Goal: Transaction & Acquisition: Purchase product/service

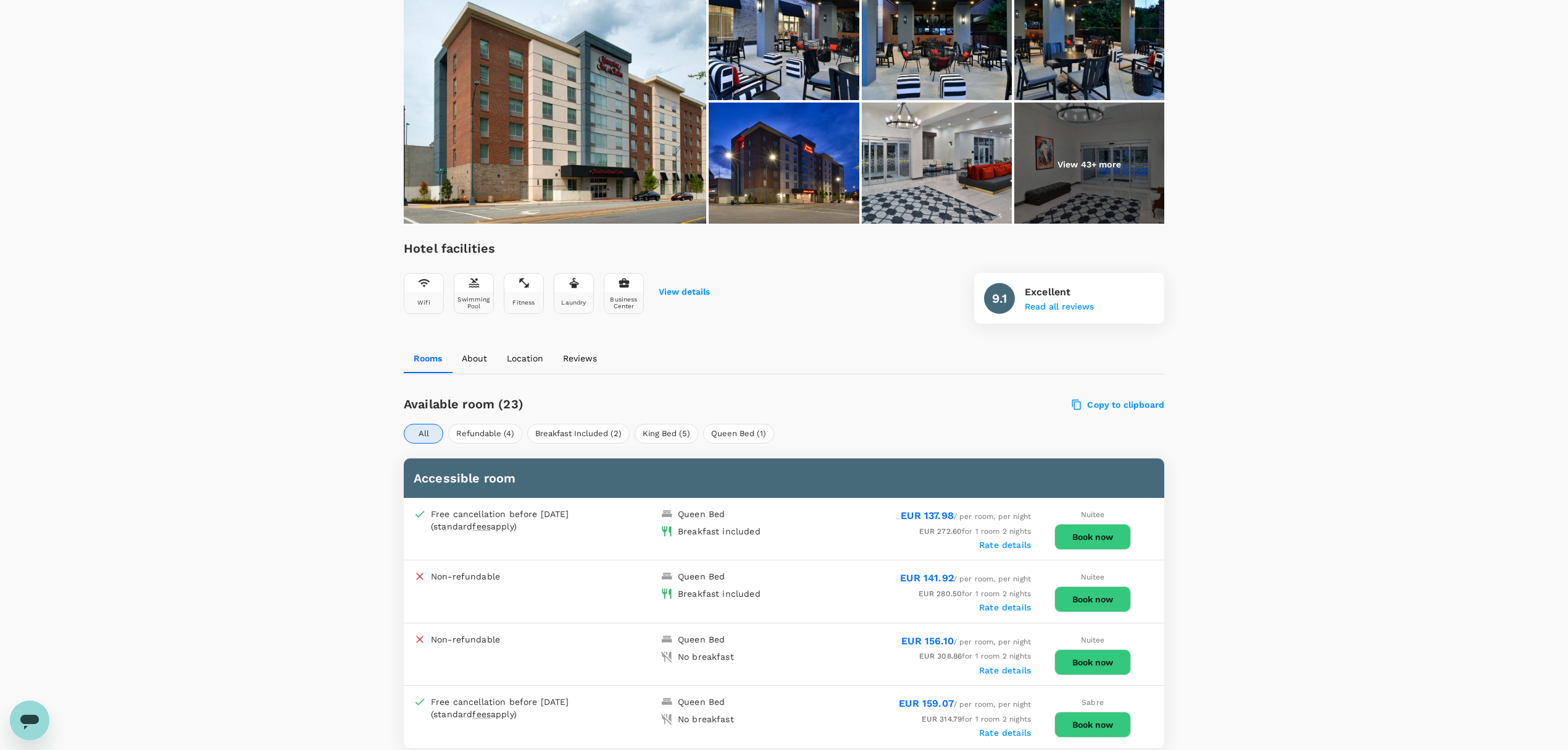
scroll to position [247, 0]
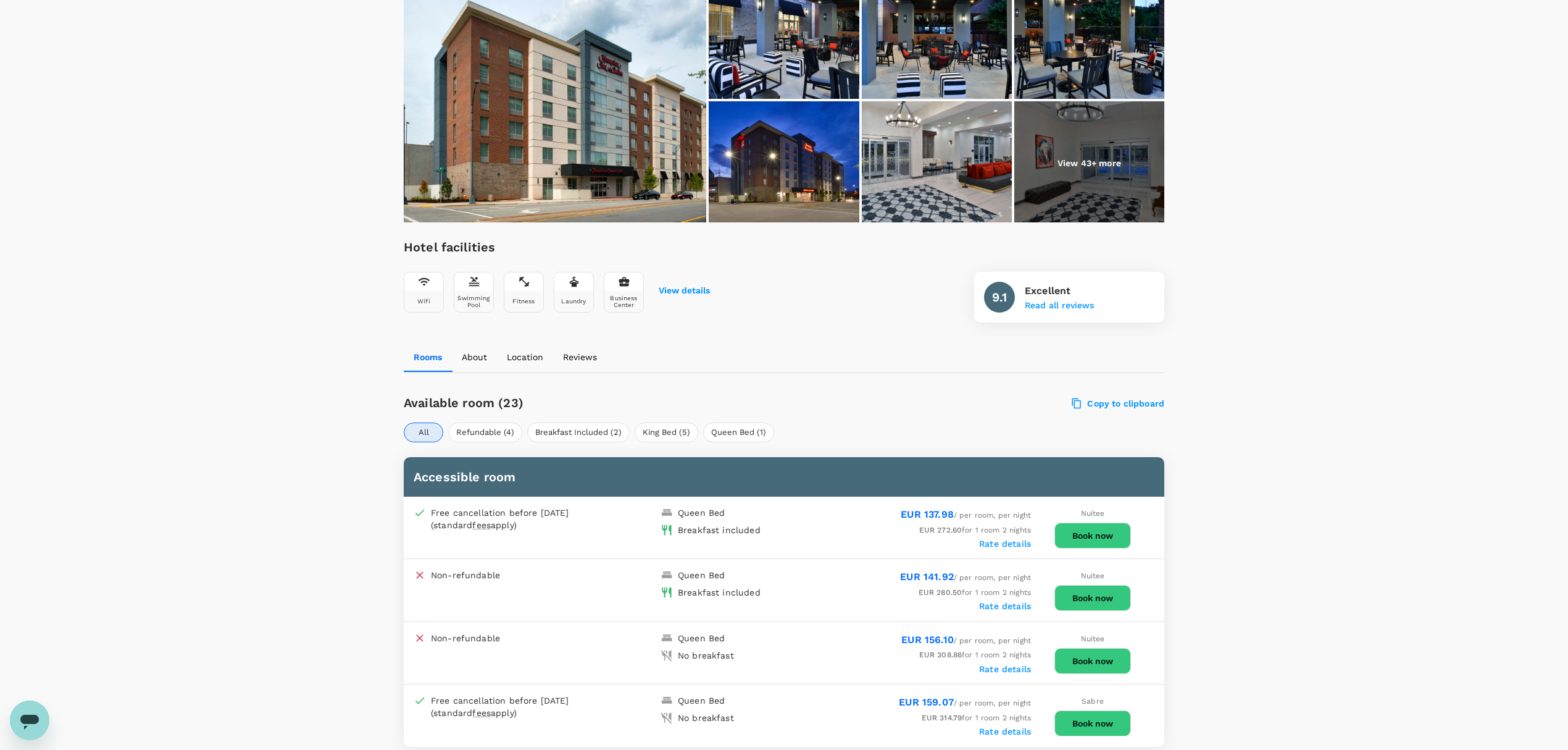
click at [1071, 523] on button "Book now" at bounding box center [1093, 536] width 76 height 26
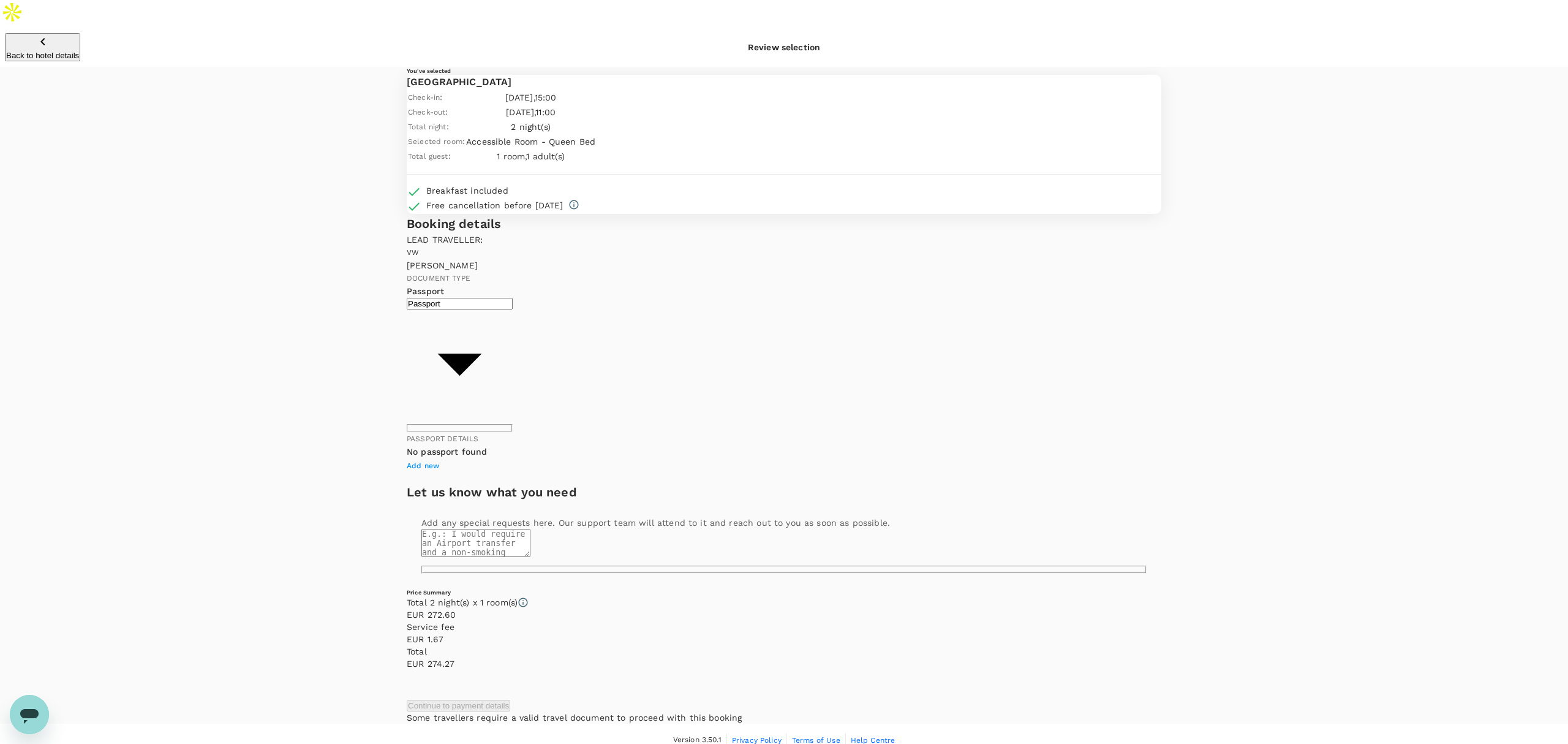
click at [440, 461] on span "Add new" at bounding box center [422, 465] width 32 height 8
radio input "true"
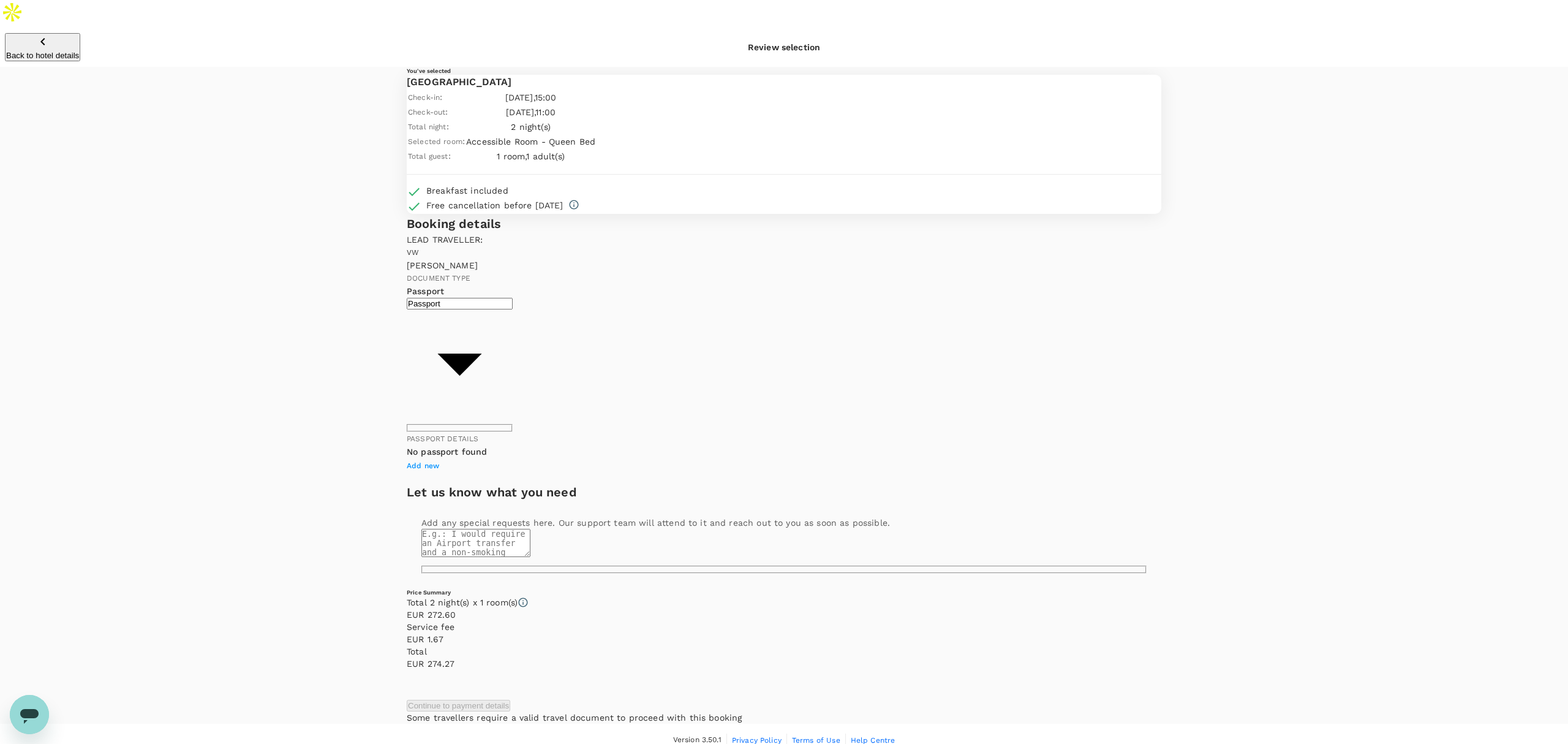
click at [511, 271] on div "VW Vicki" at bounding box center [784, 259] width 754 height 26
drag, startPoint x: 422, startPoint y: 101, endPoint x: 664, endPoint y: 86, distance: 242.5
click at [664, 86] on div "Hampton Inn & Suites Greensboro Downtown Check-in : 03 Sep 2025 , 15:00 Check-o…" at bounding box center [784, 144] width 754 height 139
copy p "[GEOGRAPHIC_DATA]"
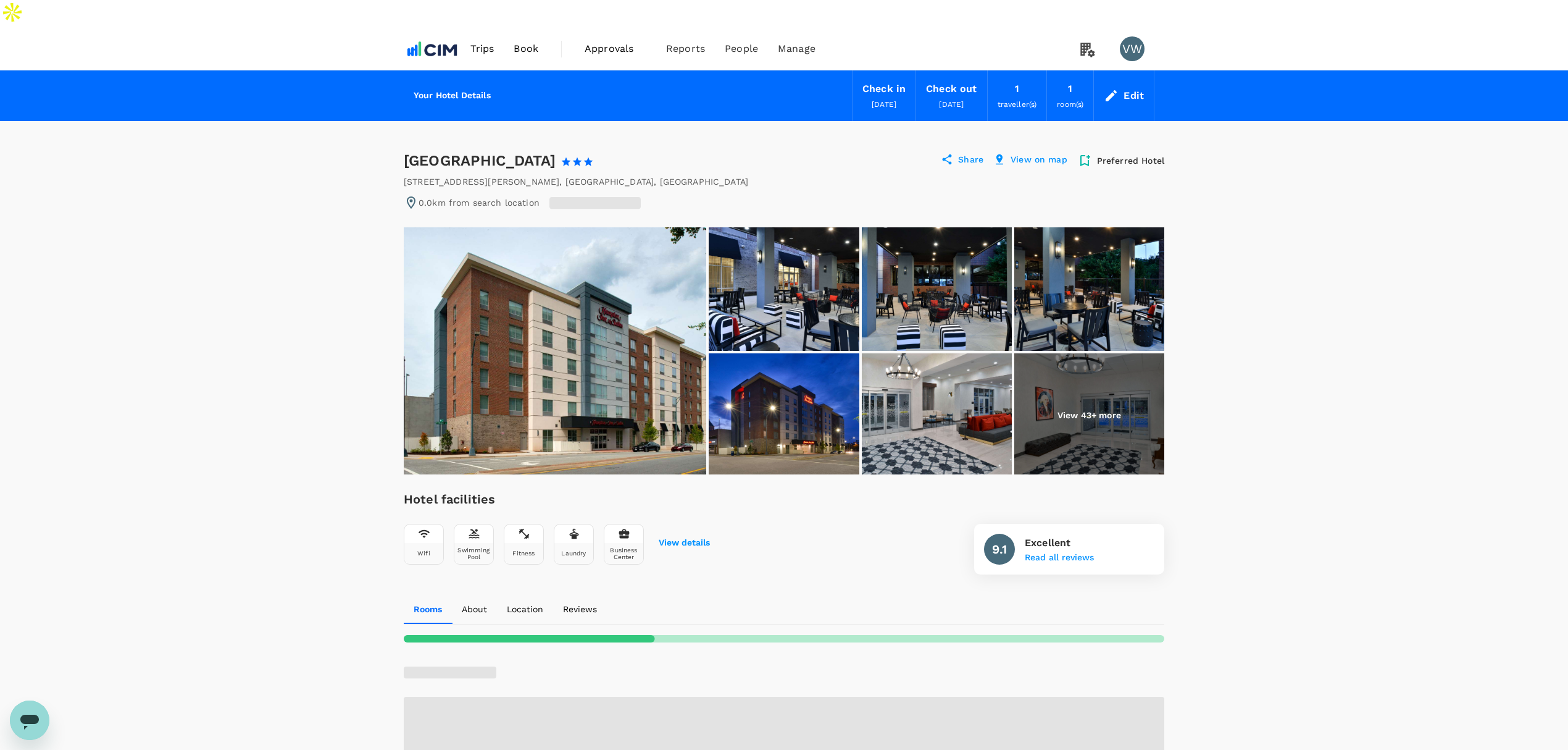
click at [1144, 74] on div "Edit" at bounding box center [1124, 95] width 60 height 43
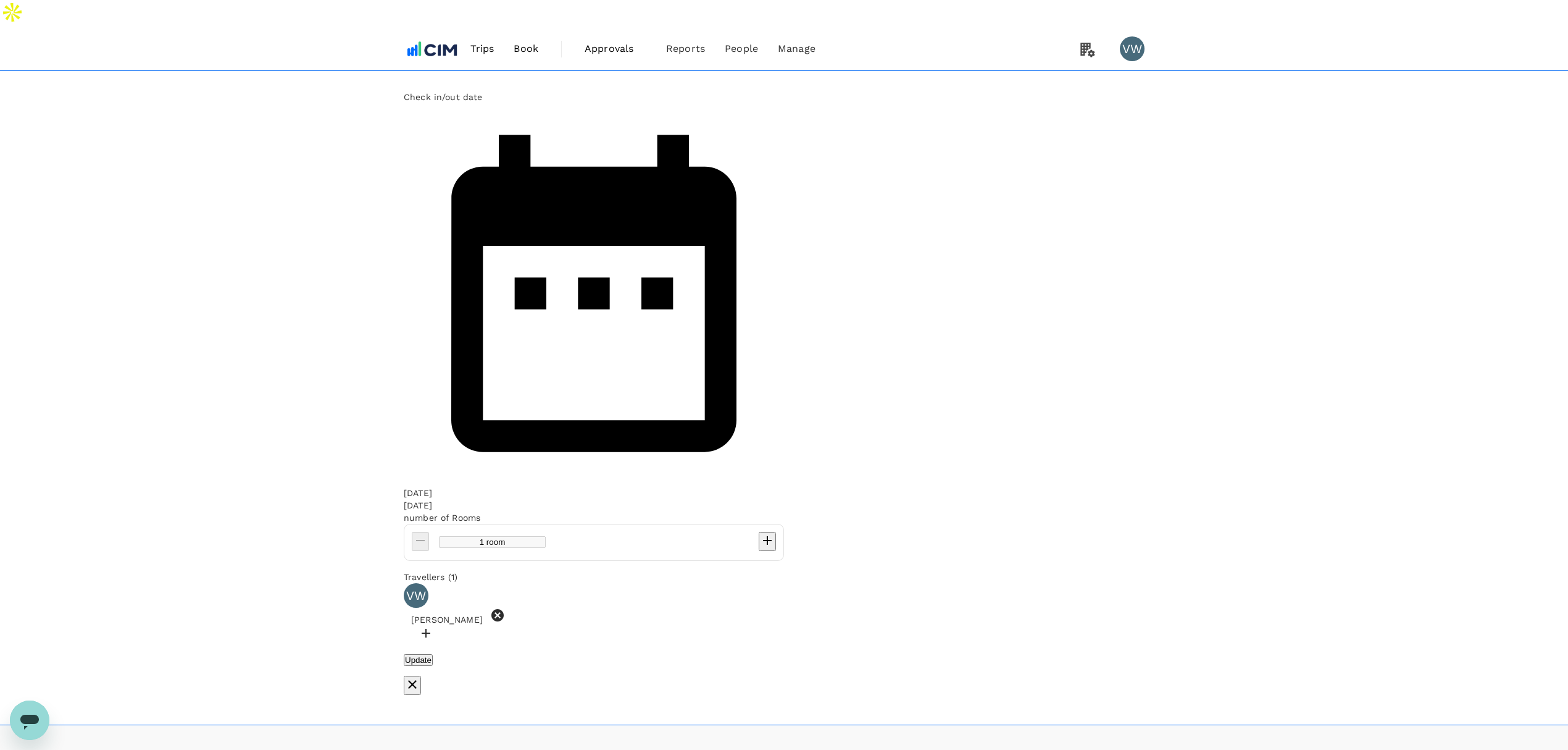
click at [503, 609] on icon at bounding box center [497, 615] width 12 height 12
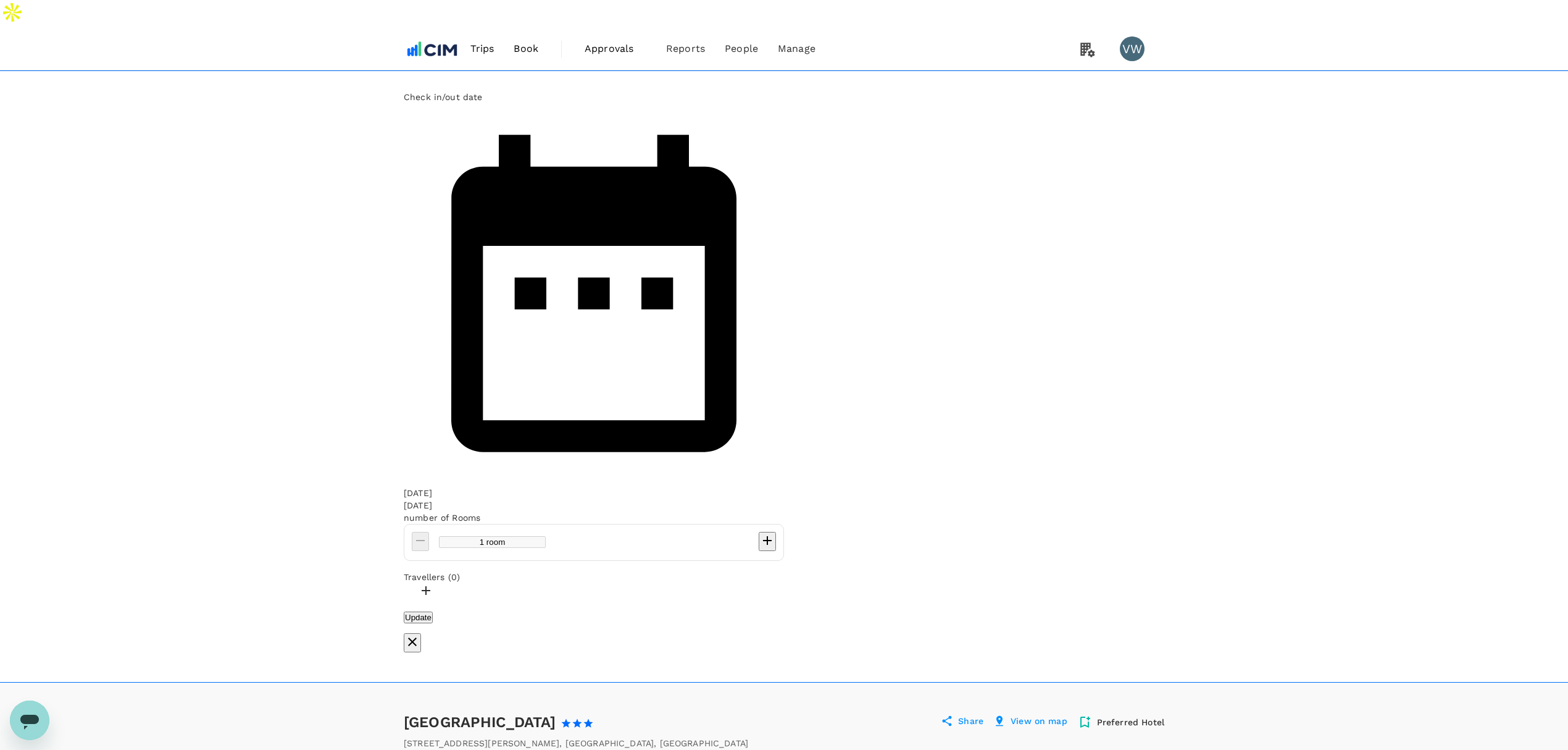
click at [595, 583] on div at bounding box center [784, 592] width 760 height 18
click at [524, 583] on div at bounding box center [784, 592] width 760 height 18
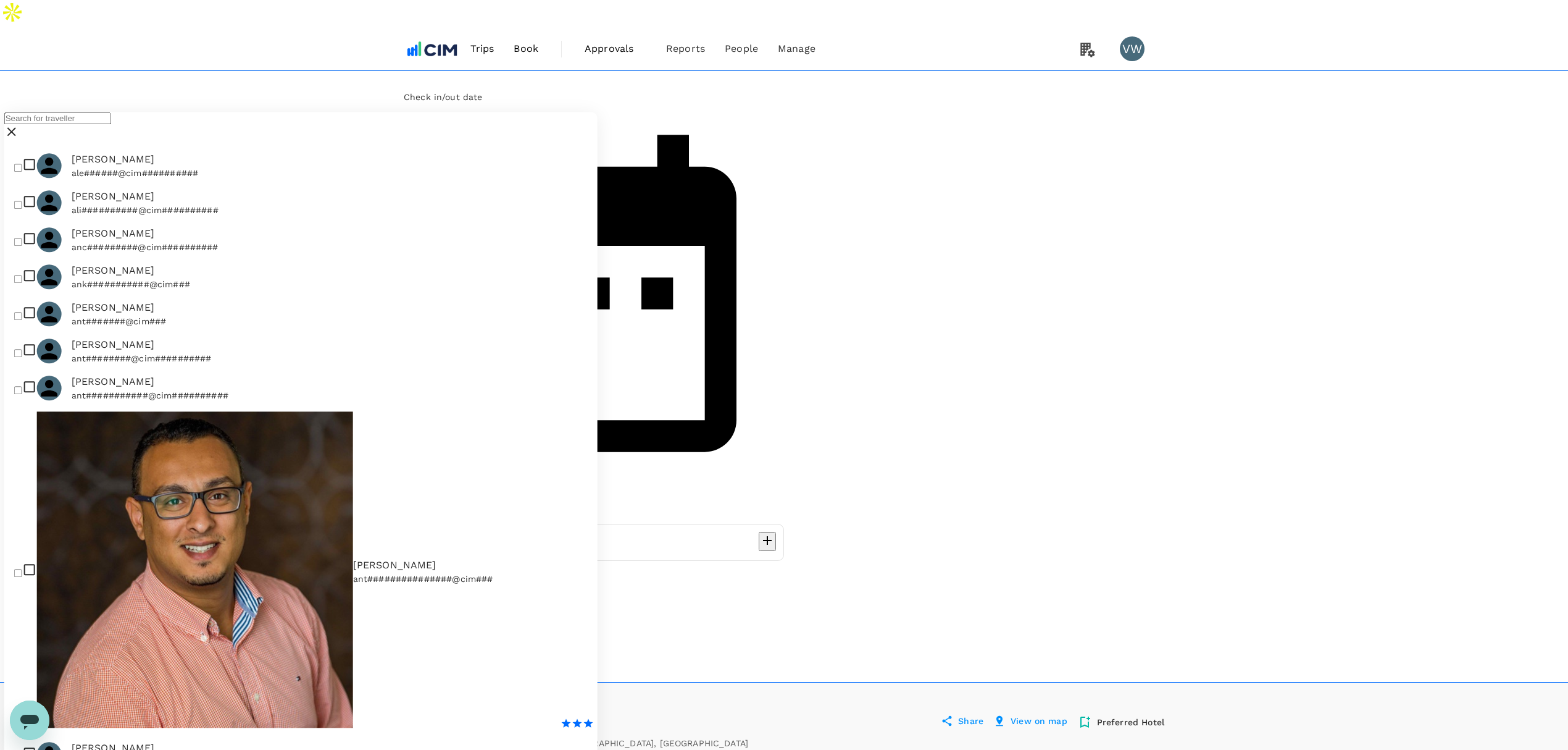
click at [111, 124] on input "text" at bounding box center [58, 117] width 107 height 11
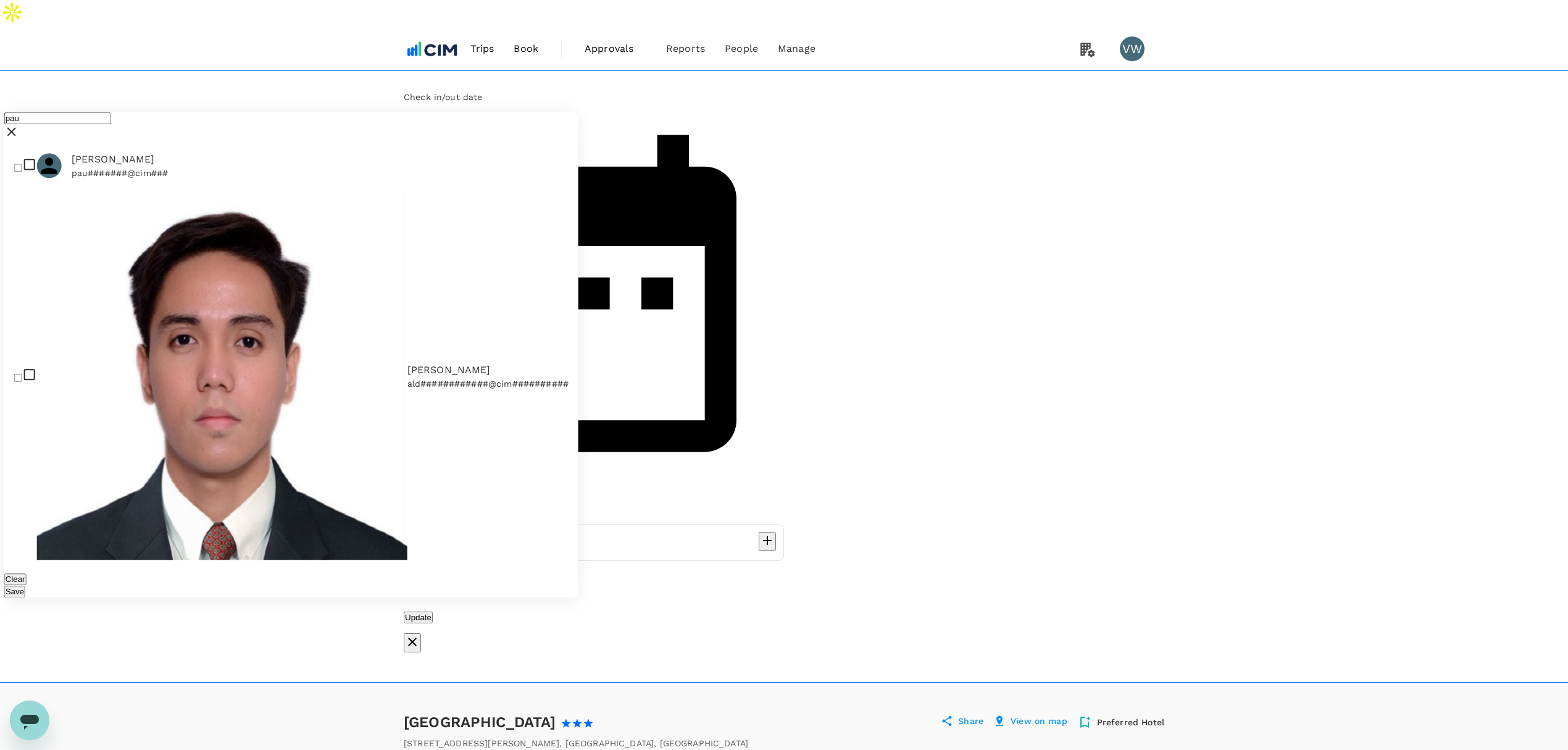
type input "pau"
click at [22, 172] on input "checkbox" at bounding box center [18, 167] width 8 height 8
checkbox input "true"
click at [25, 586] on button "Save" at bounding box center [15, 591] width 21 height 11
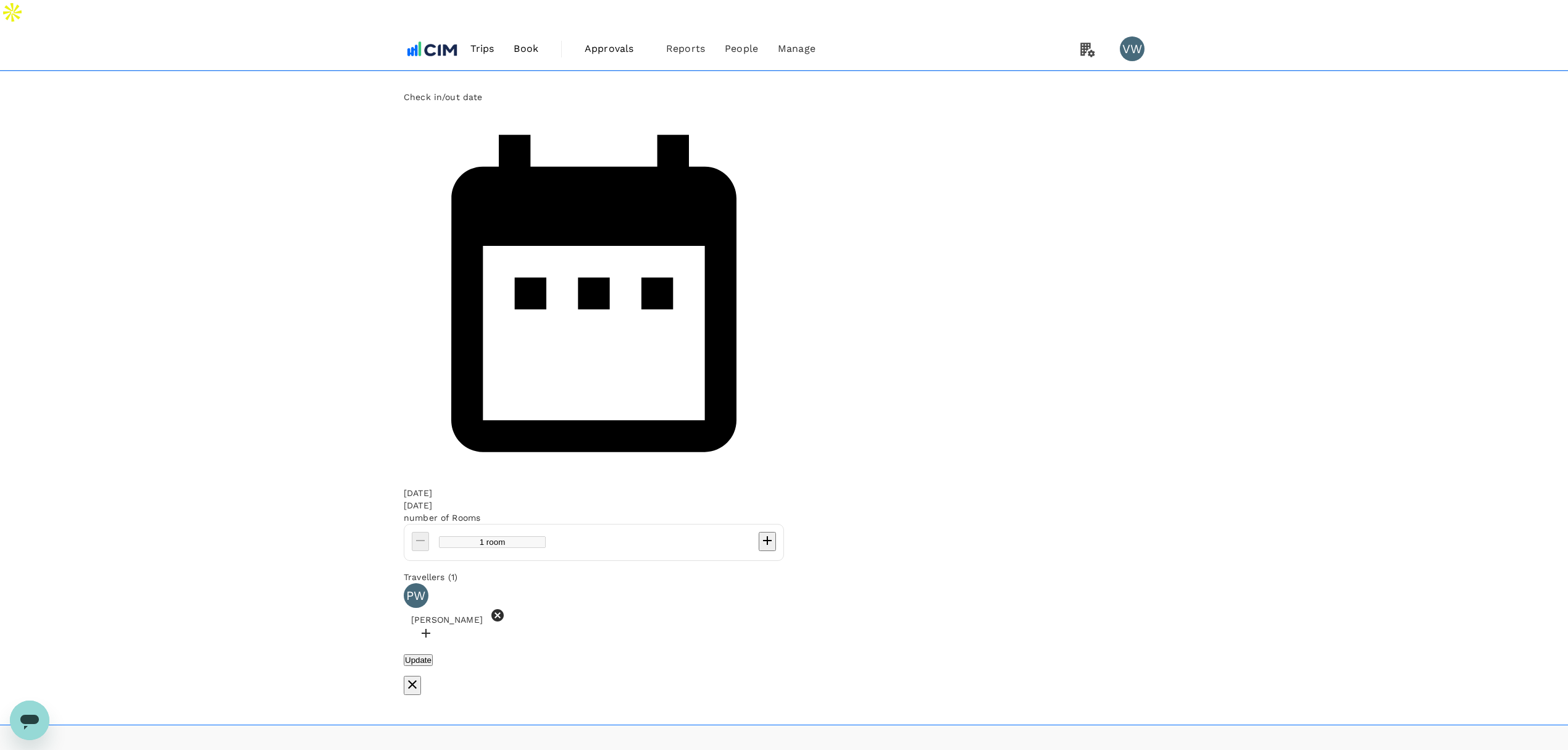
click at [433, 654] on button "Update" at bounding box center [418, 659] width 29 height 11
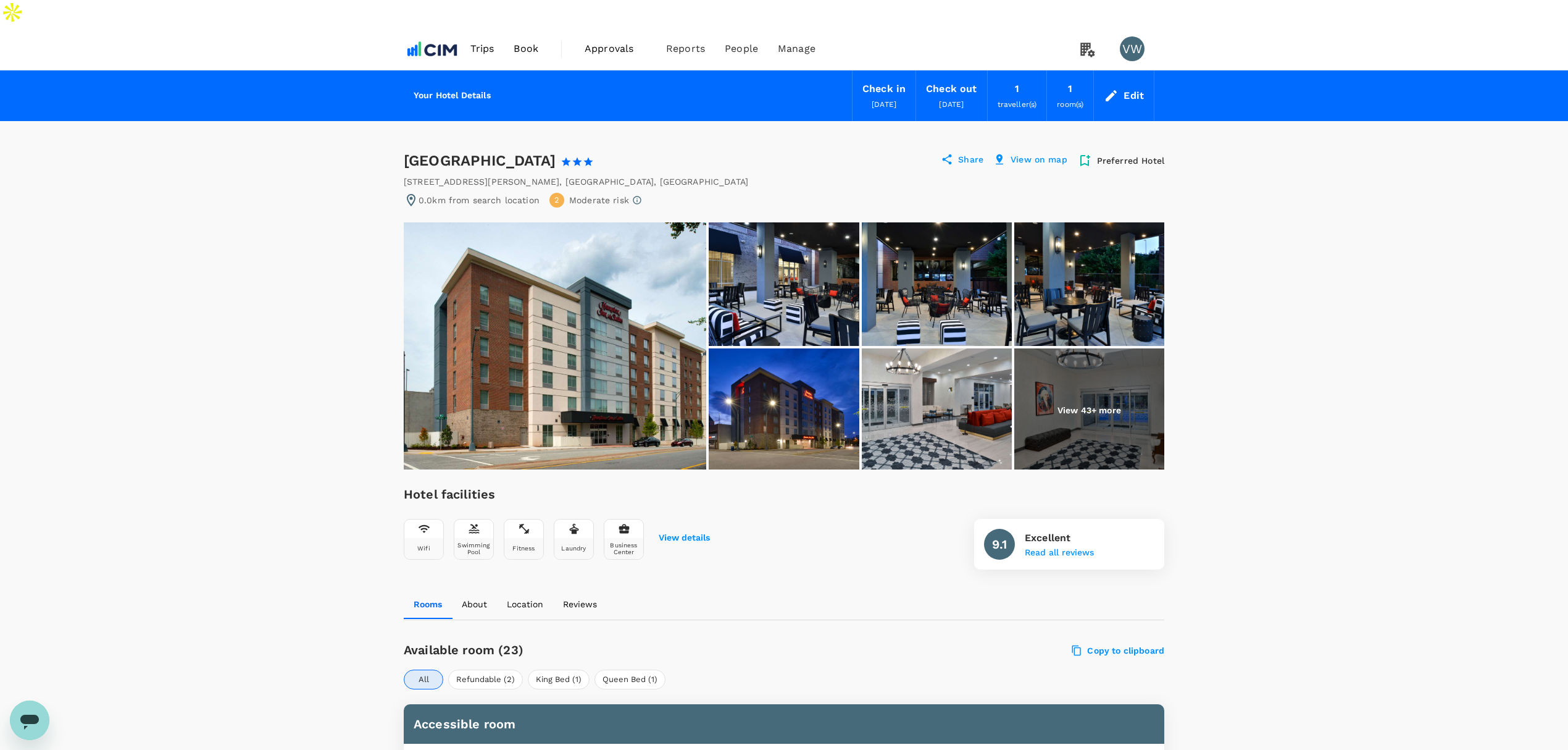
drag, startPoint x: 405, startPoint y: 149, endPoint x: 646, endPoint y: 155, distance: 241.1
click at [646, 176] on div "222 W Mcgee St , Greensboro , United States of America" at bounding box center [784, 182] width 760 height 12
copy div "222 W Mcgee St , Greensboro , United States of America"
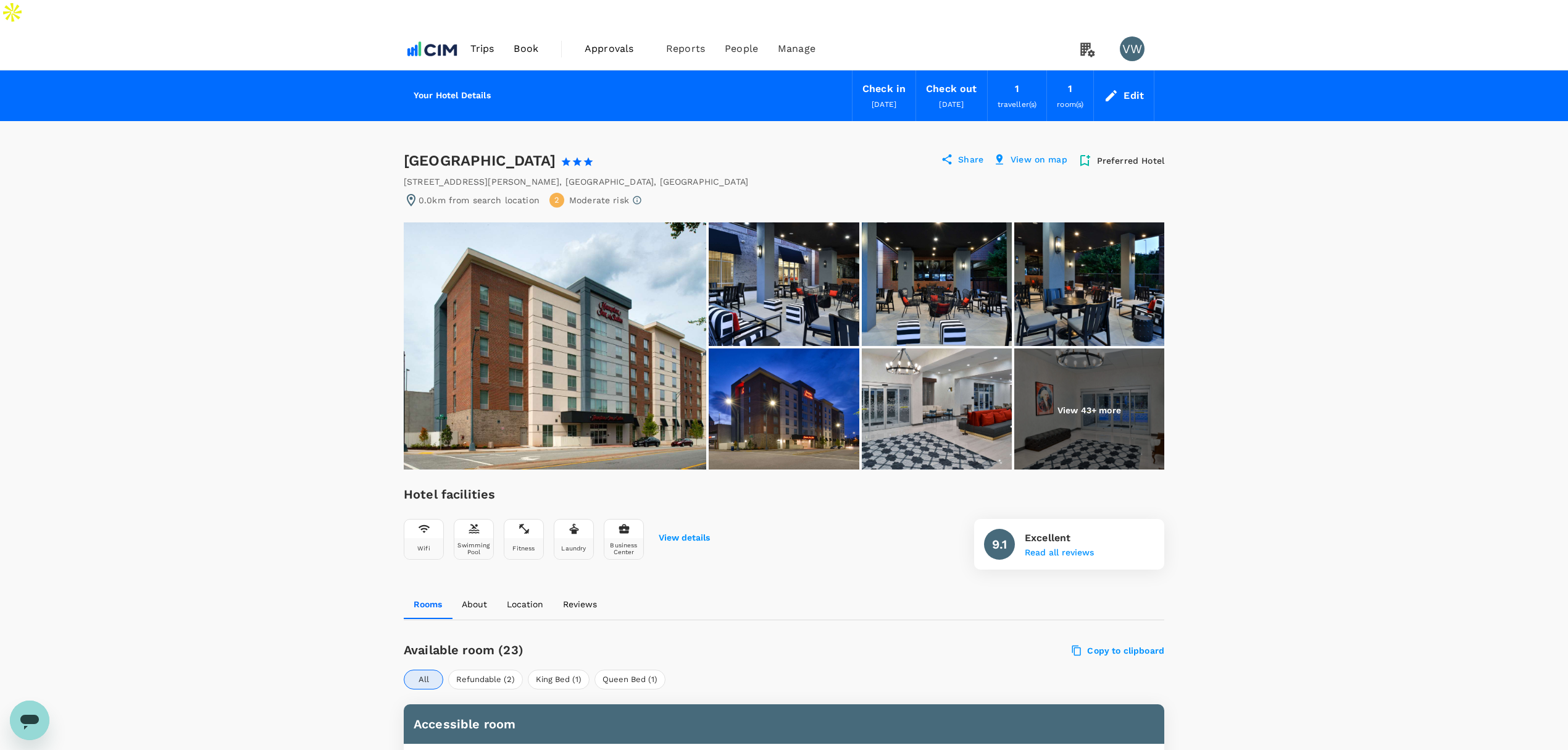
drag, startPoint x: 406, startPoint y: 132, endPoint x: 743, endPoint y: 141, distance: 337.1
click at [616, 151] on div "Hampton Inn & Suites Greensboro Downtown 1 Star 2 Stars 3 Stars 4 Stars 5 Stars" at bounding box center [510, 161] width 212 height 20
copy div "Hampton Inn & Suites Greensboro Downtown 1 Star 2 Stars 3 Stars 4 Stars 5 Stars"
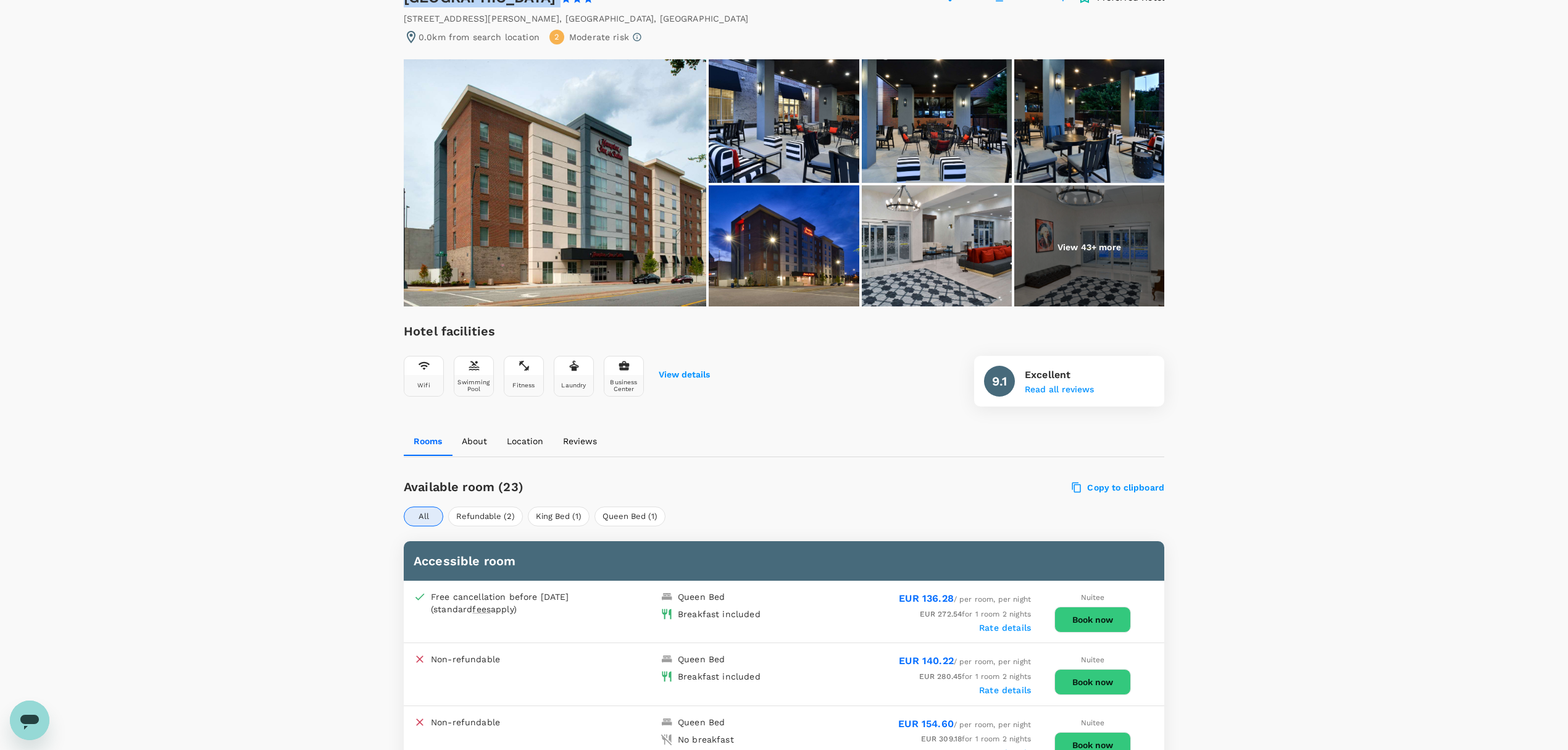
scroll to position [164, 0]
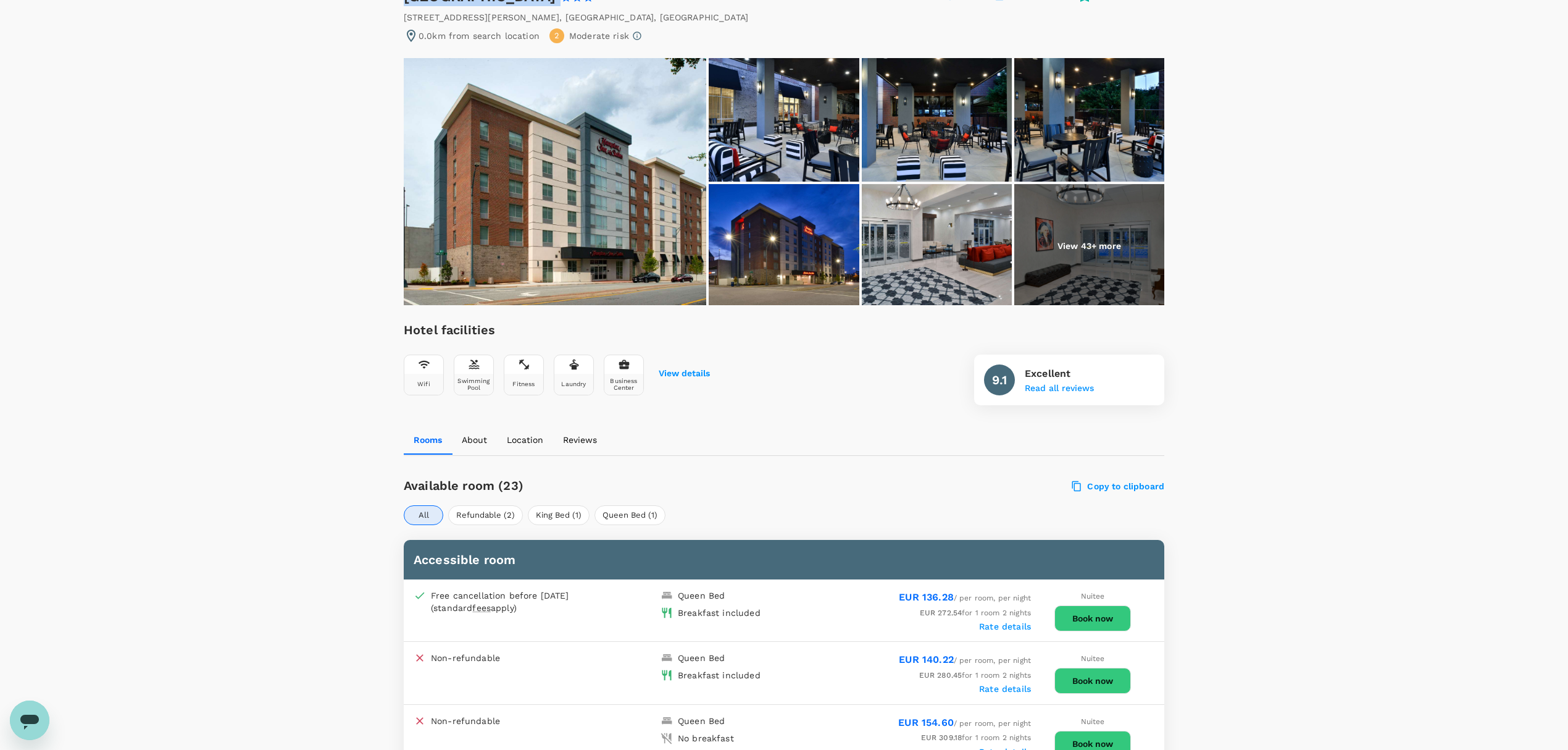
click at [1068, 605] on button "Book now" at bounding box center [1093, 618] width 76 height 26
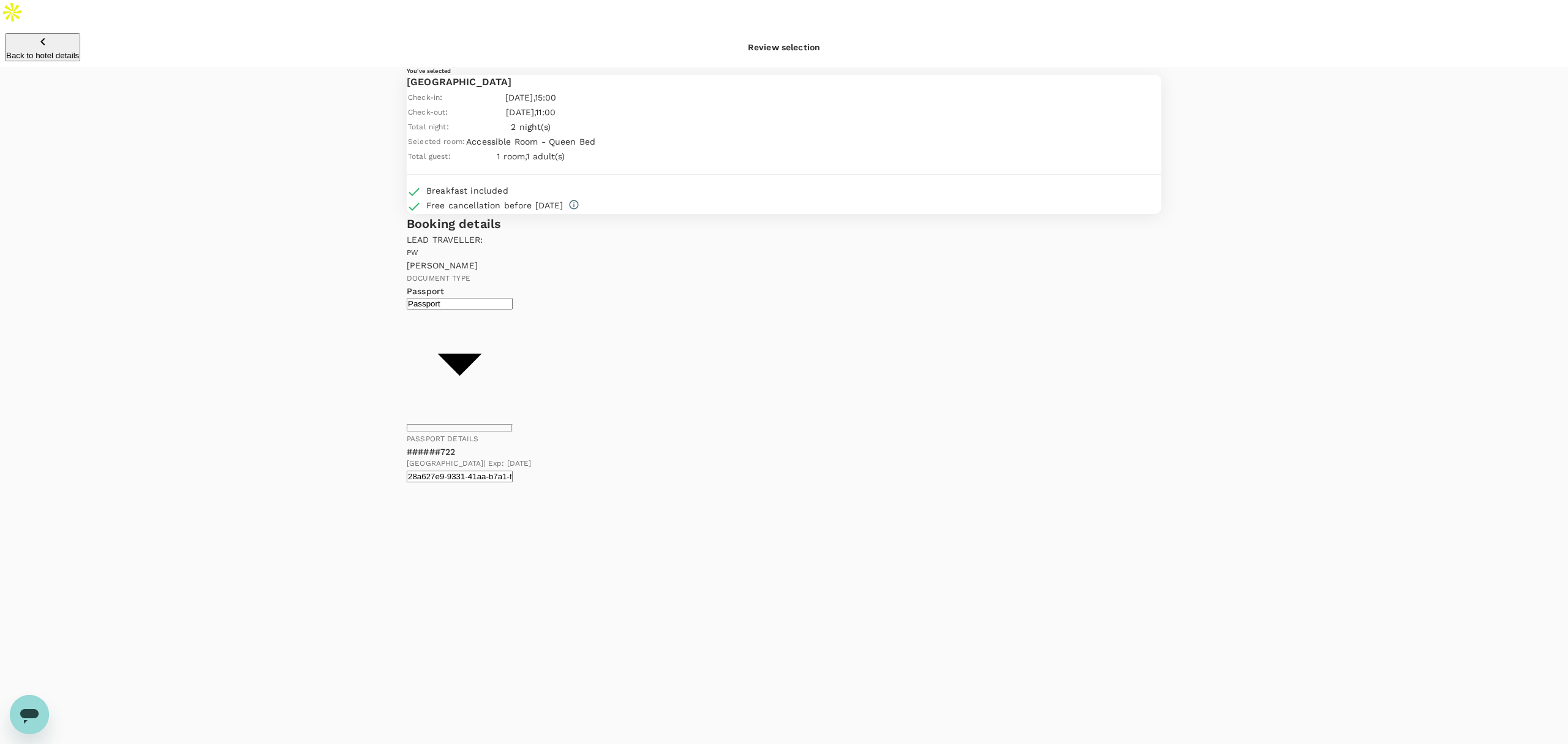
type input "9d5de3ff-3368-4803-a68f-91d504ca2e7d"
checkbox input "true"
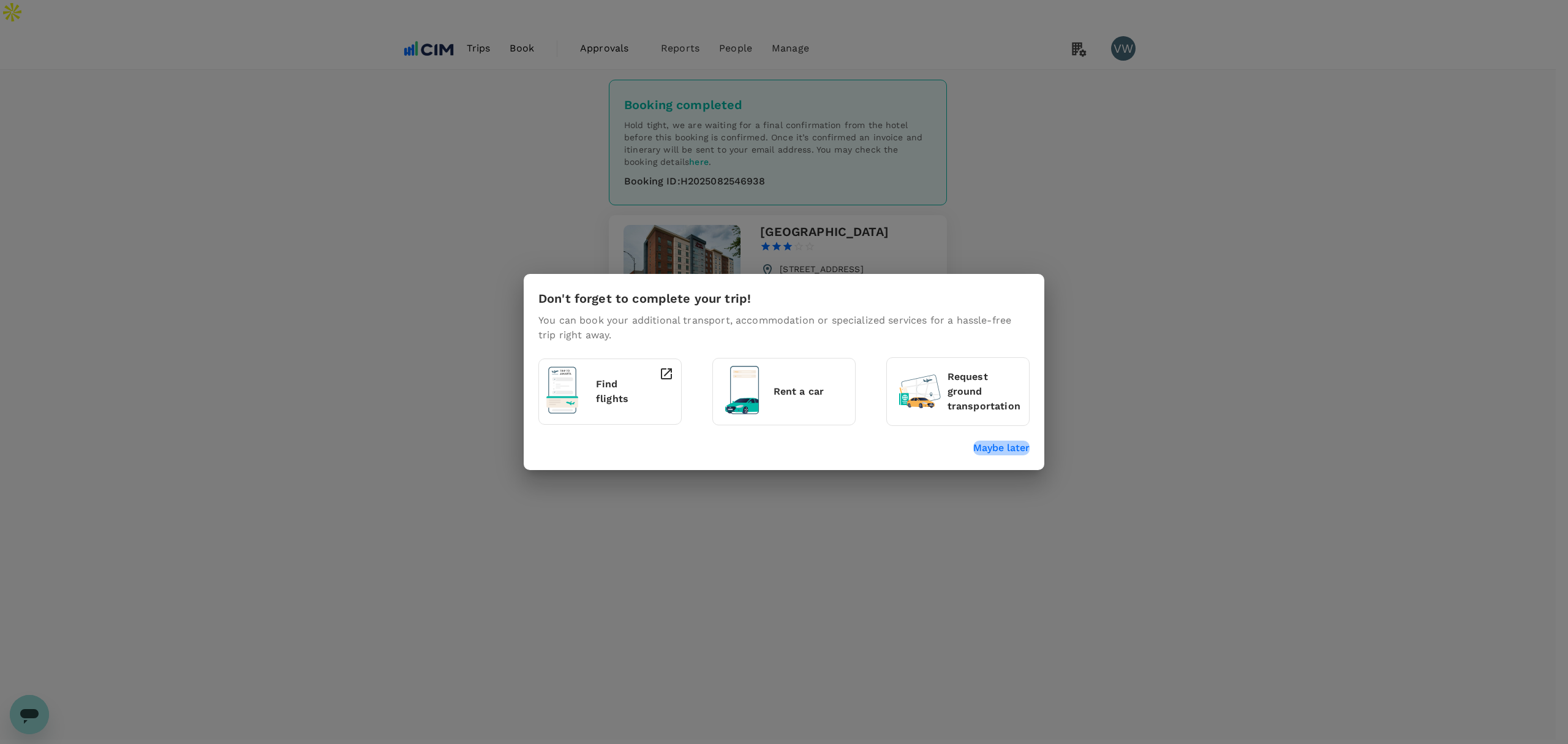
click at [992, 449] on p "Maybe later" at bounding box center [1002, 448] width 56 height 15
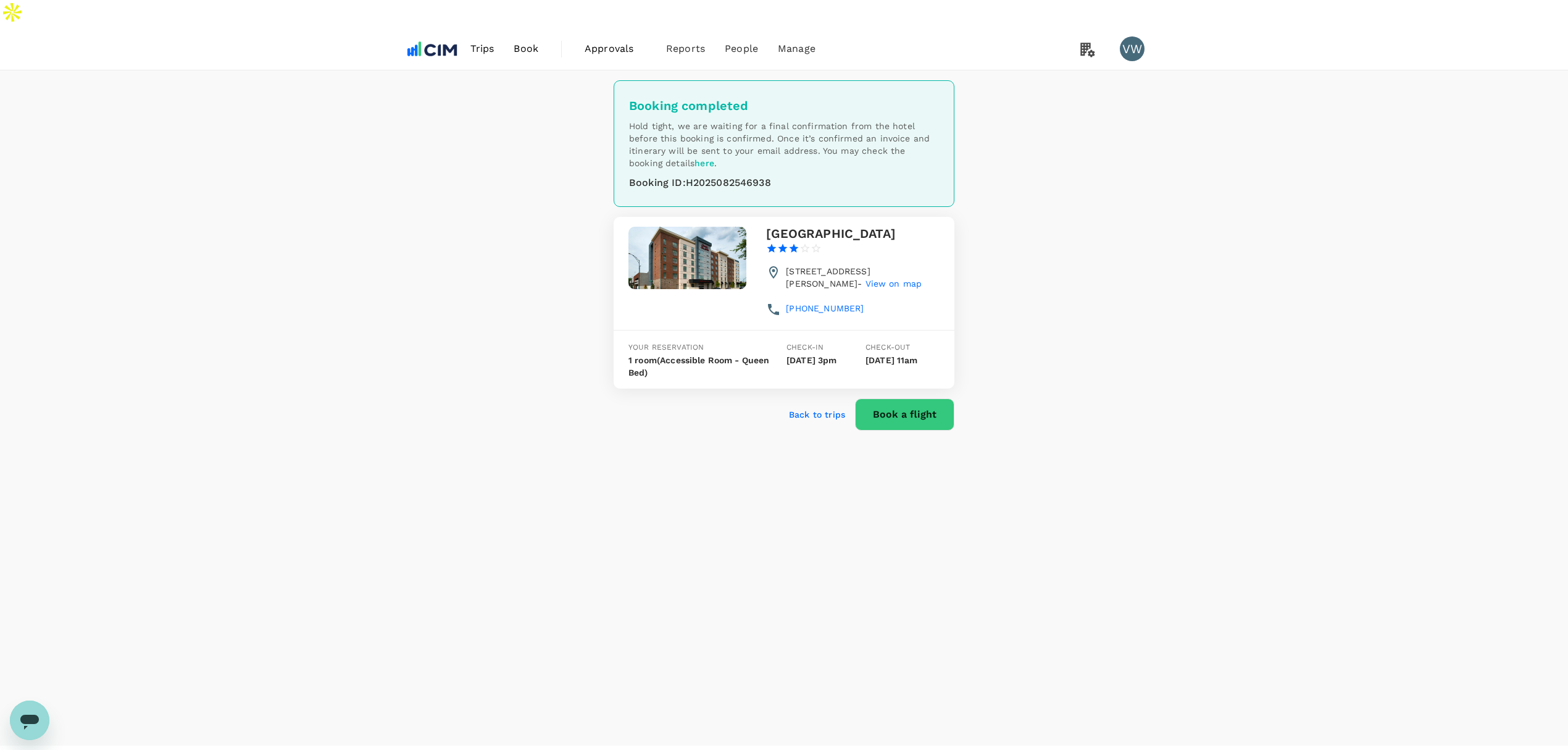
click at [487, 42] on span "Trips" at bounding box center [482, 49] width 24 height 15
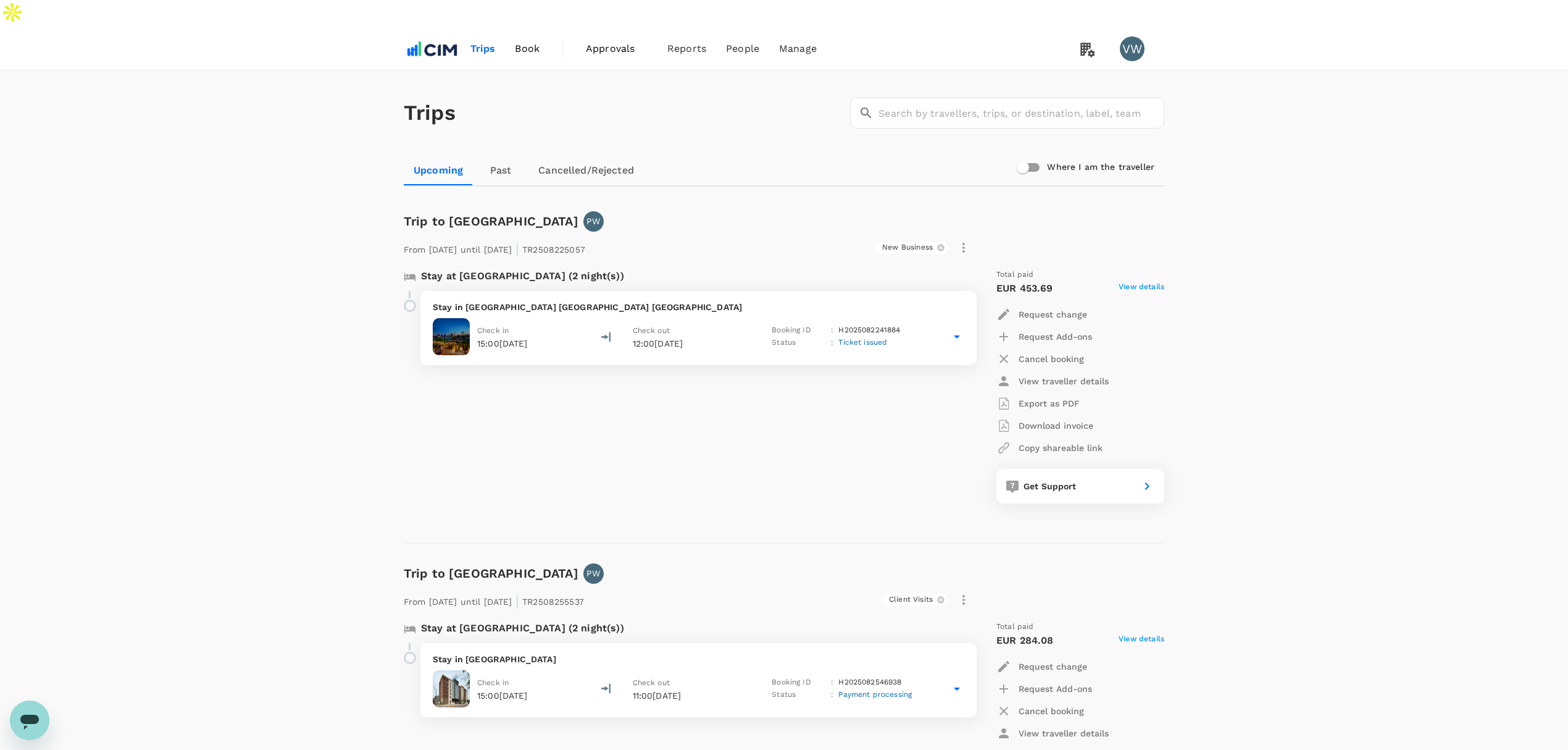
click at [526, 42] on span "Book" at bounding box center [527, 49] width 25 height 15
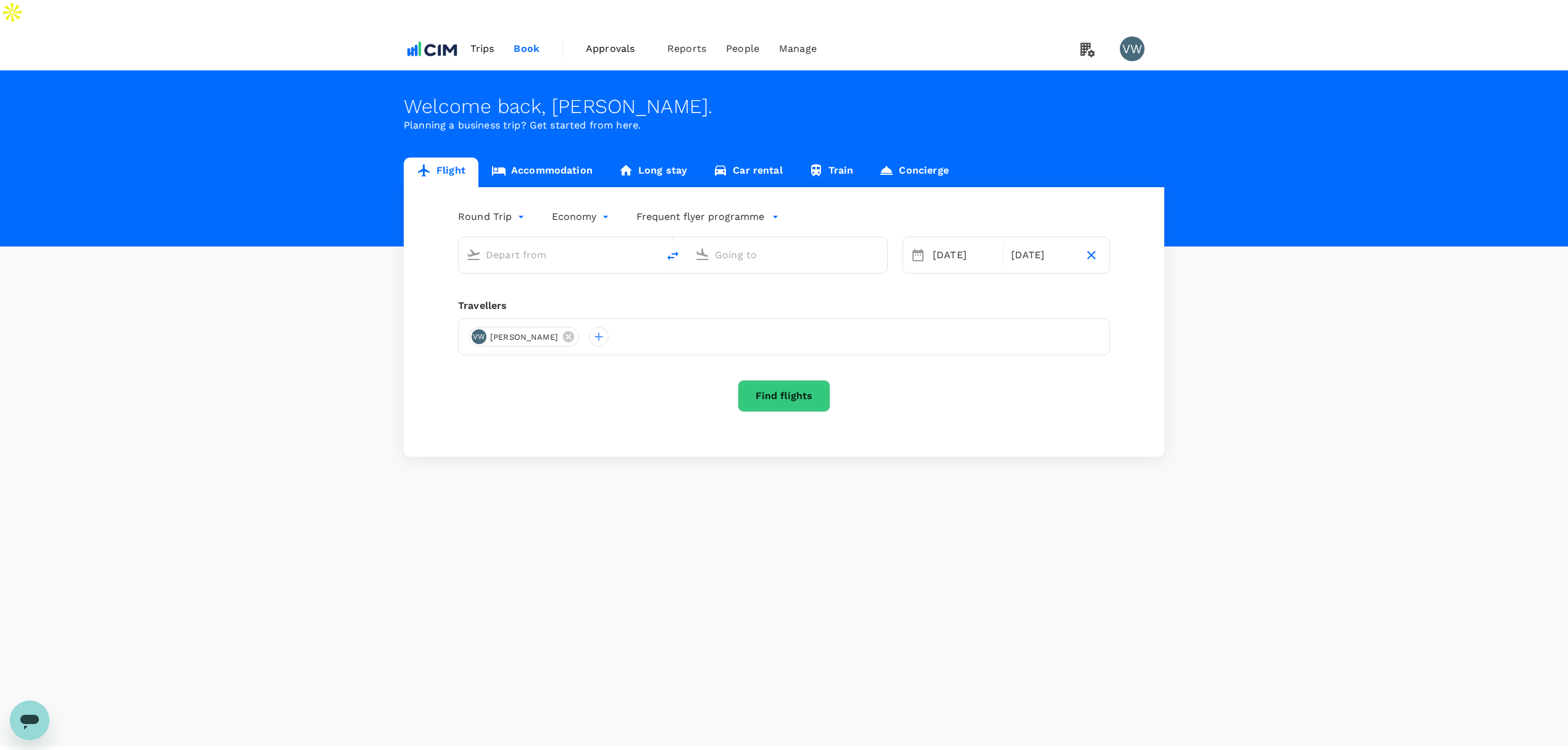
type input "oneway"
type input "London Heathrow (LHR)"
type input "[GEOGRAPHIC_DATA] (DUB)"
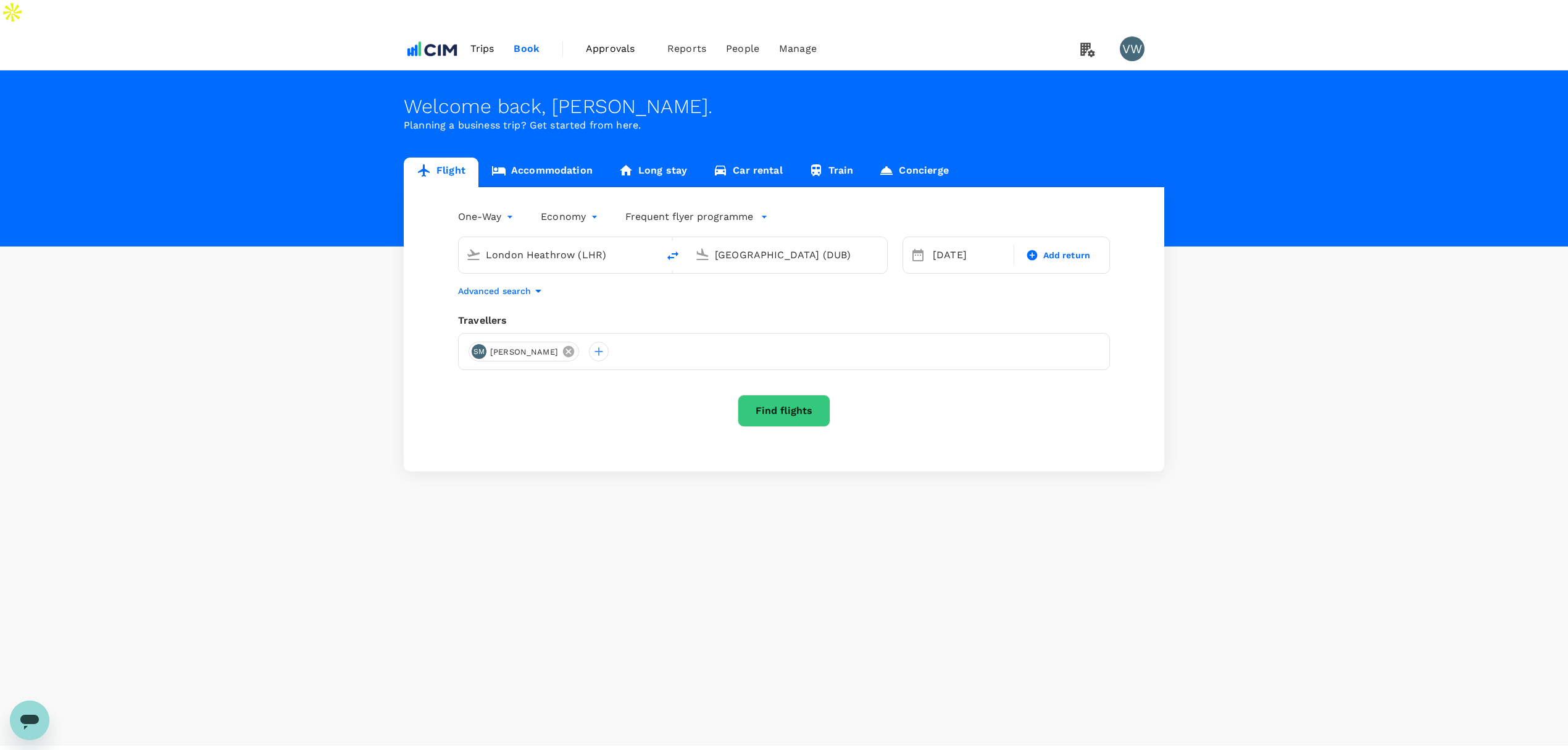
click at [562, 345] on icon at bounding box center [569, 352] width 14 height 14
click at [482, 342] on div at bounding box center [479, 352] width 20 height 20
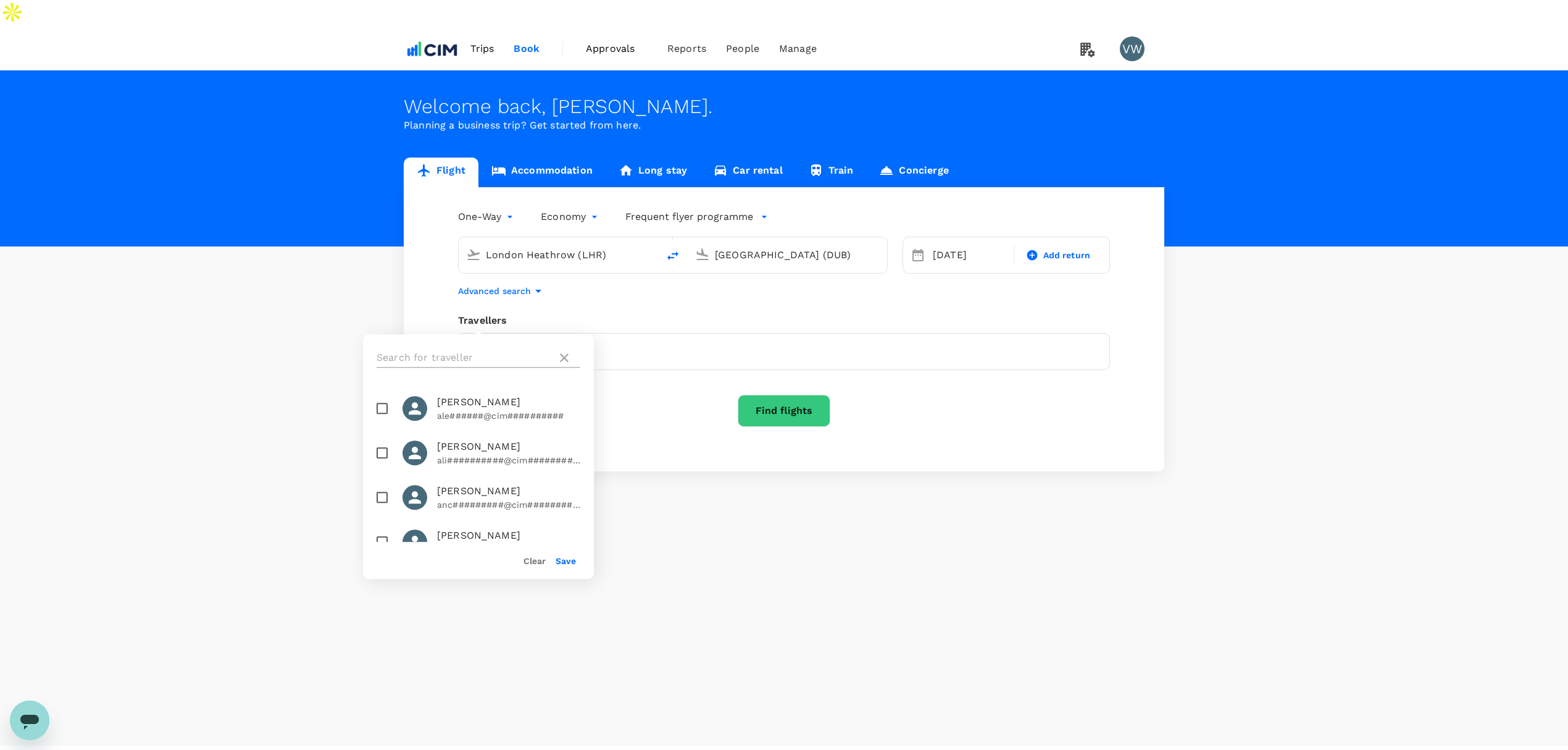
click at [476, 354] on input "text" at bounding box center [464, 358] width 176 height 20
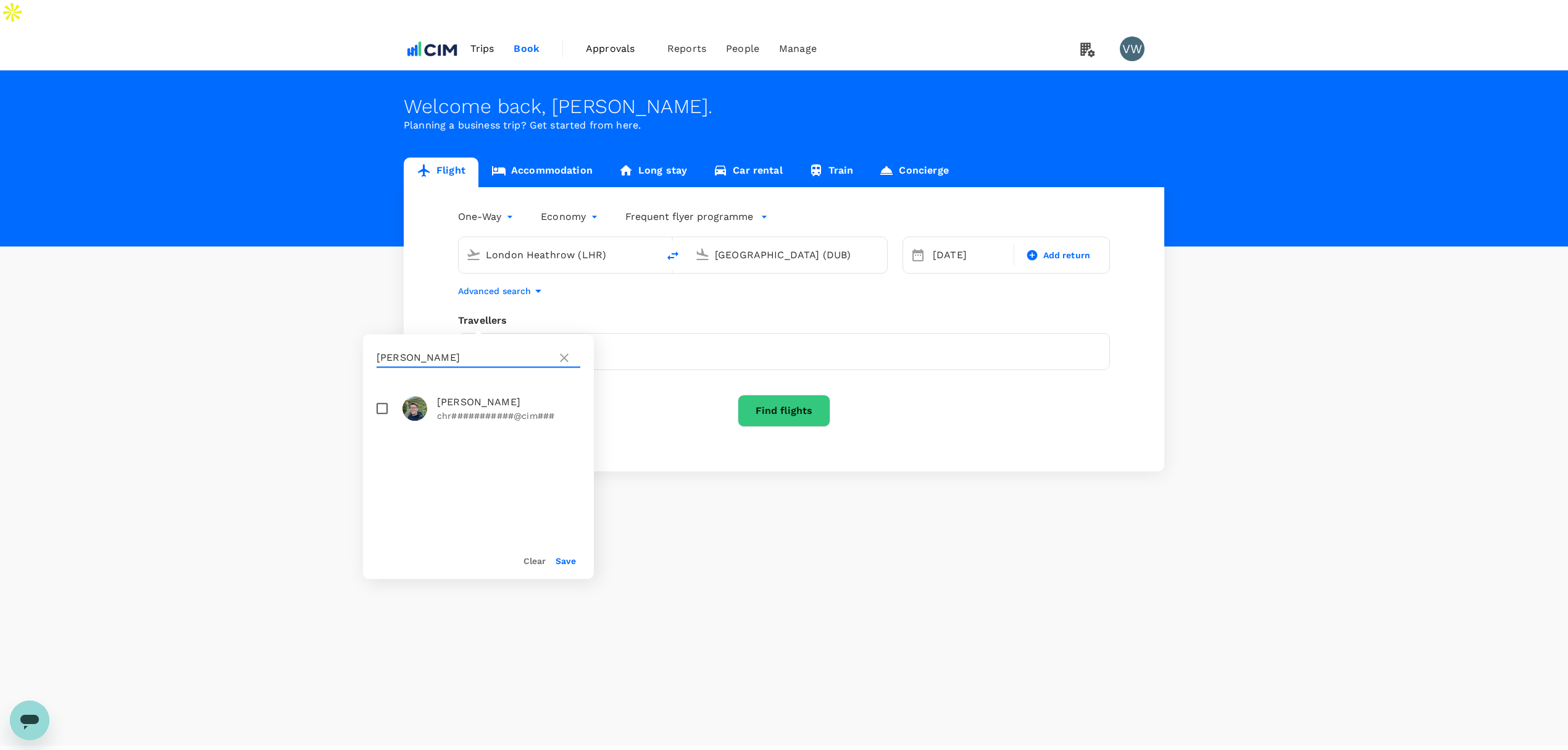
type input "hamilton"
click at [381, 408] on input "checkbox" at bounding box center [382, 408] width 26 height 26
checkbox input "true"
click at [573, 559] on button "Save" at bounding box center [566, 561] width 20 height 10
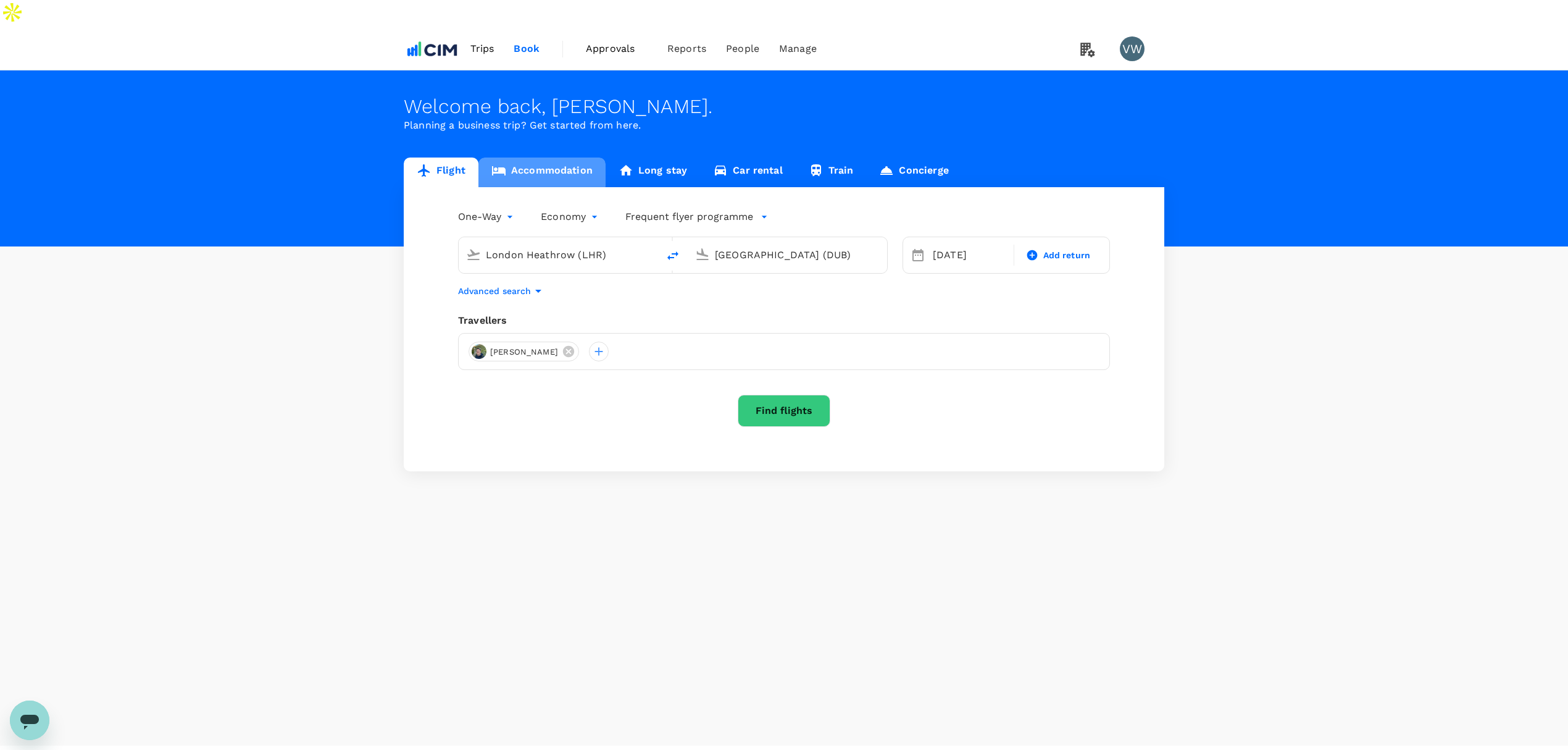
click at [541, 158] on link "Accommodation" at bounding box center [542, 172] width 127 height 30
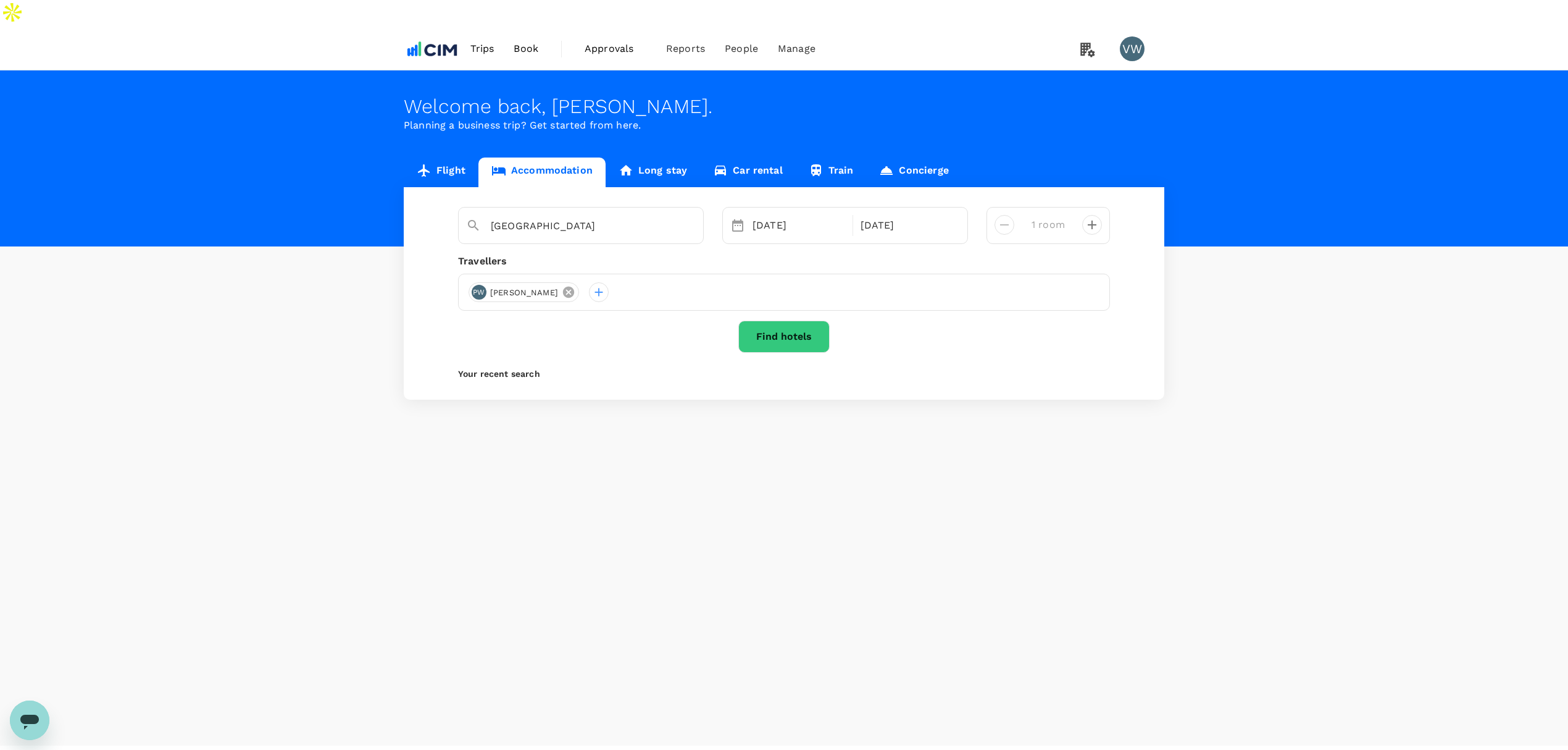
click at [563, 286] on icon at bounding box center [569, 292] width 11 height 11
click at [479, 283] on div at bounding box center [479, 292] width 20 height 20
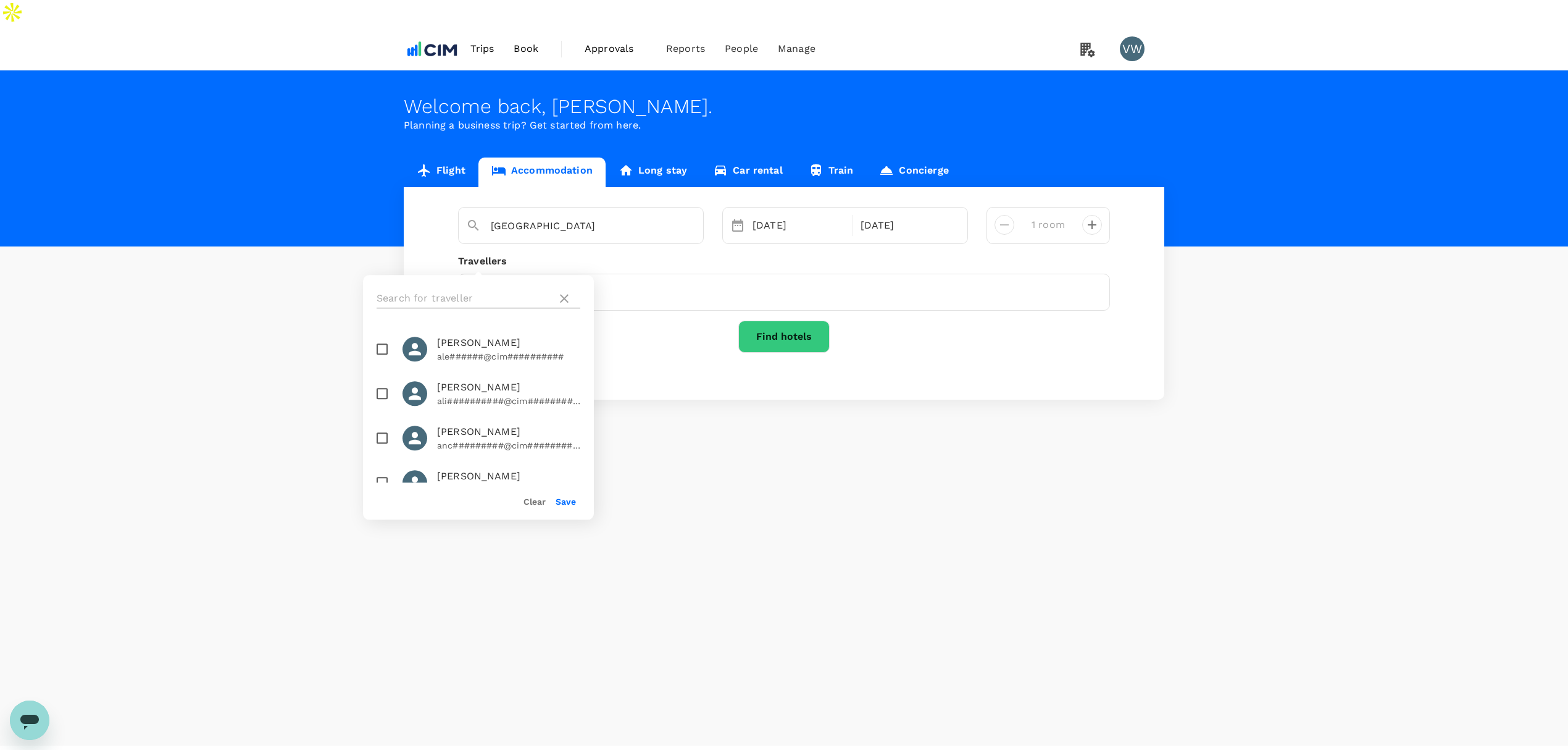
click at [497, 298] on input "text" at bounding box center [464, 298] width 176 height 20
type input "hamilton"
click at [376, 351] on input "checkbox" at bounding box center [382, 349] width 26 height 26
checkbox input "true"
click at [569, 505] on button "Save" at bounding box center [566, 501] width 20 height 10
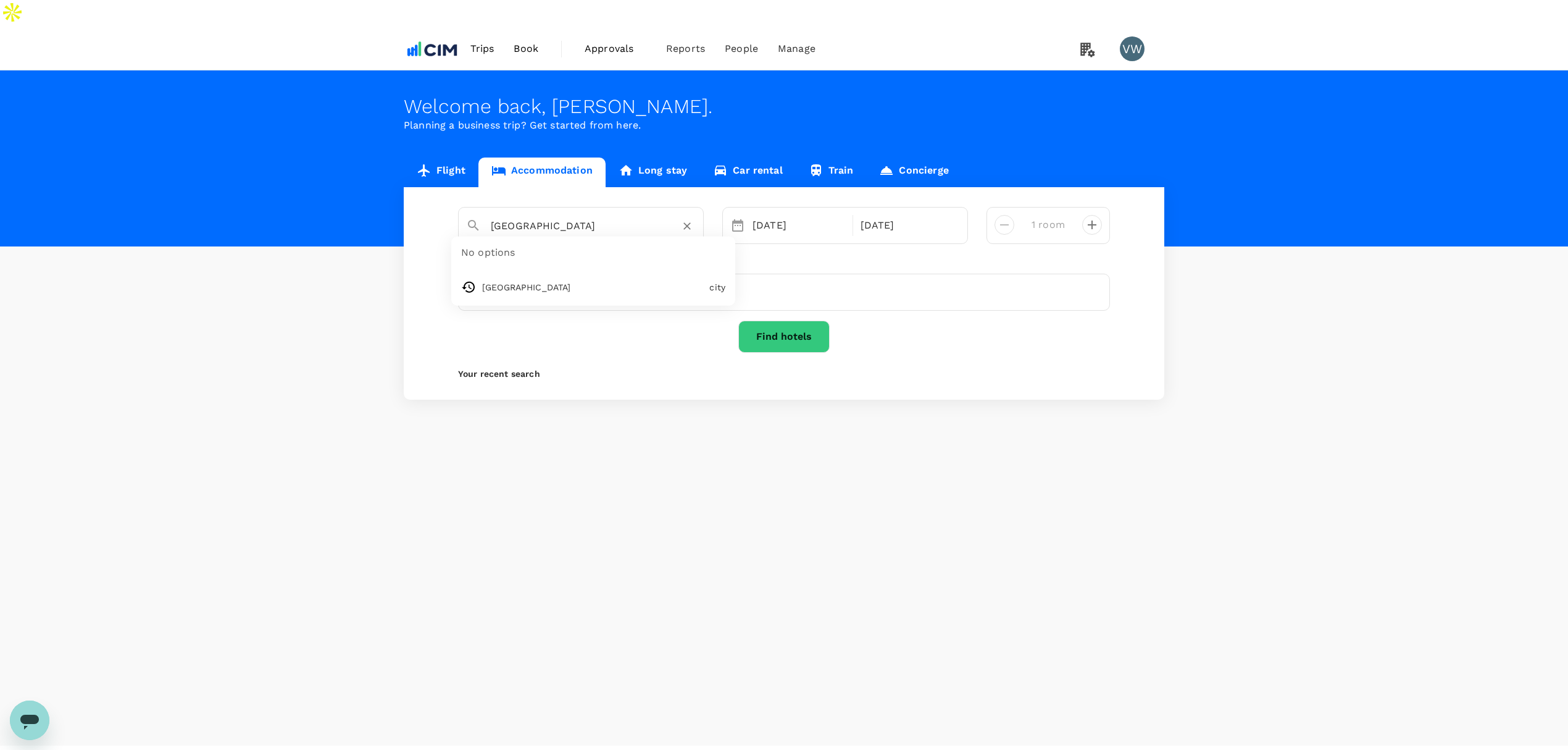
click at [606, 216] on input "Greensboro" at bounding box center [575, 225] width 170 height 19
click at [553, 246] on span "Greensboro East" at bounding box center [598, 252] width 105 height 11
type input "Hampton Inn Greensboro East"
click at [770, 320] on button "Find hotels" at bounding box center [784, 336] width 92 height 32
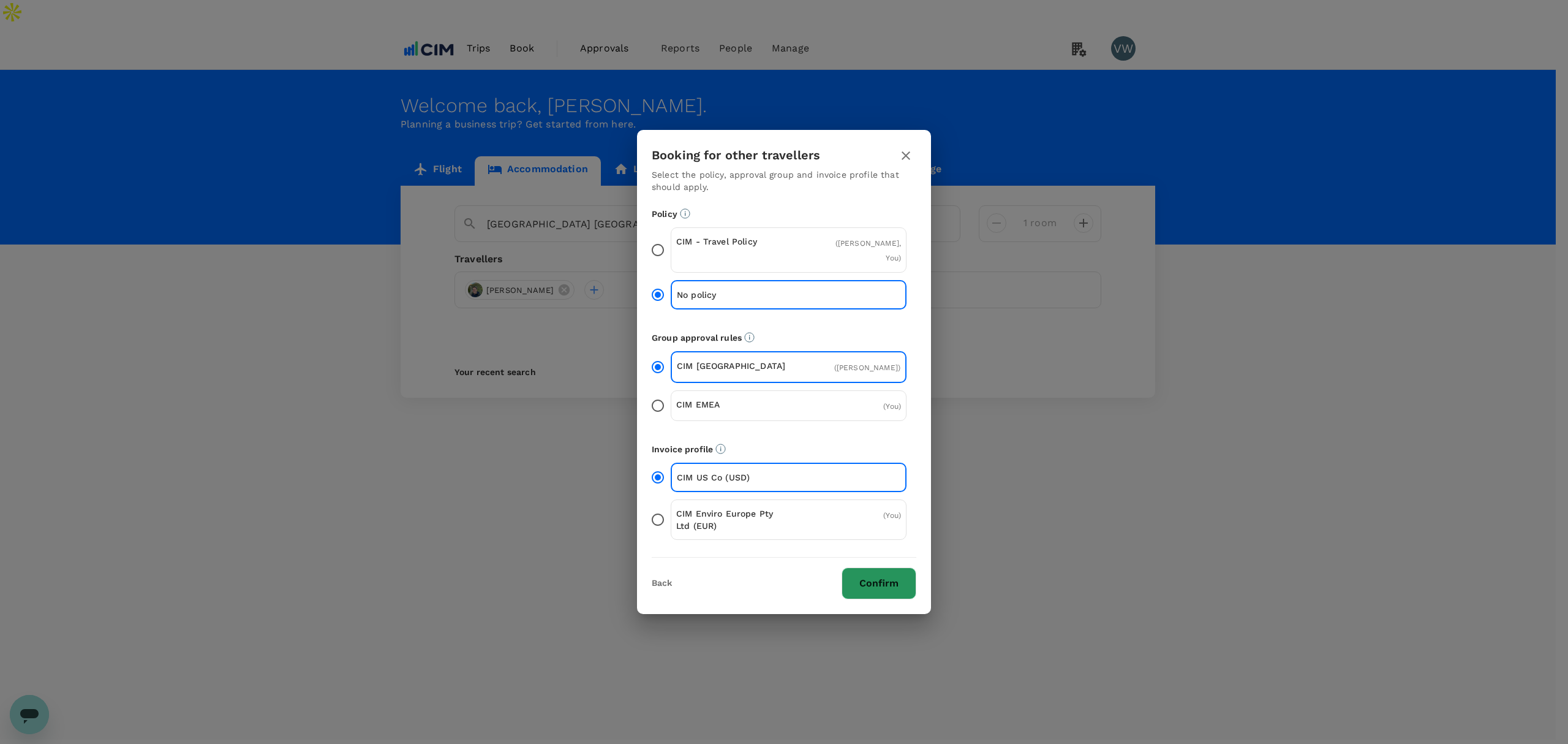
click at [872, 579] on button "Confirm" at bounding box center [878, 583] width 74 height 32
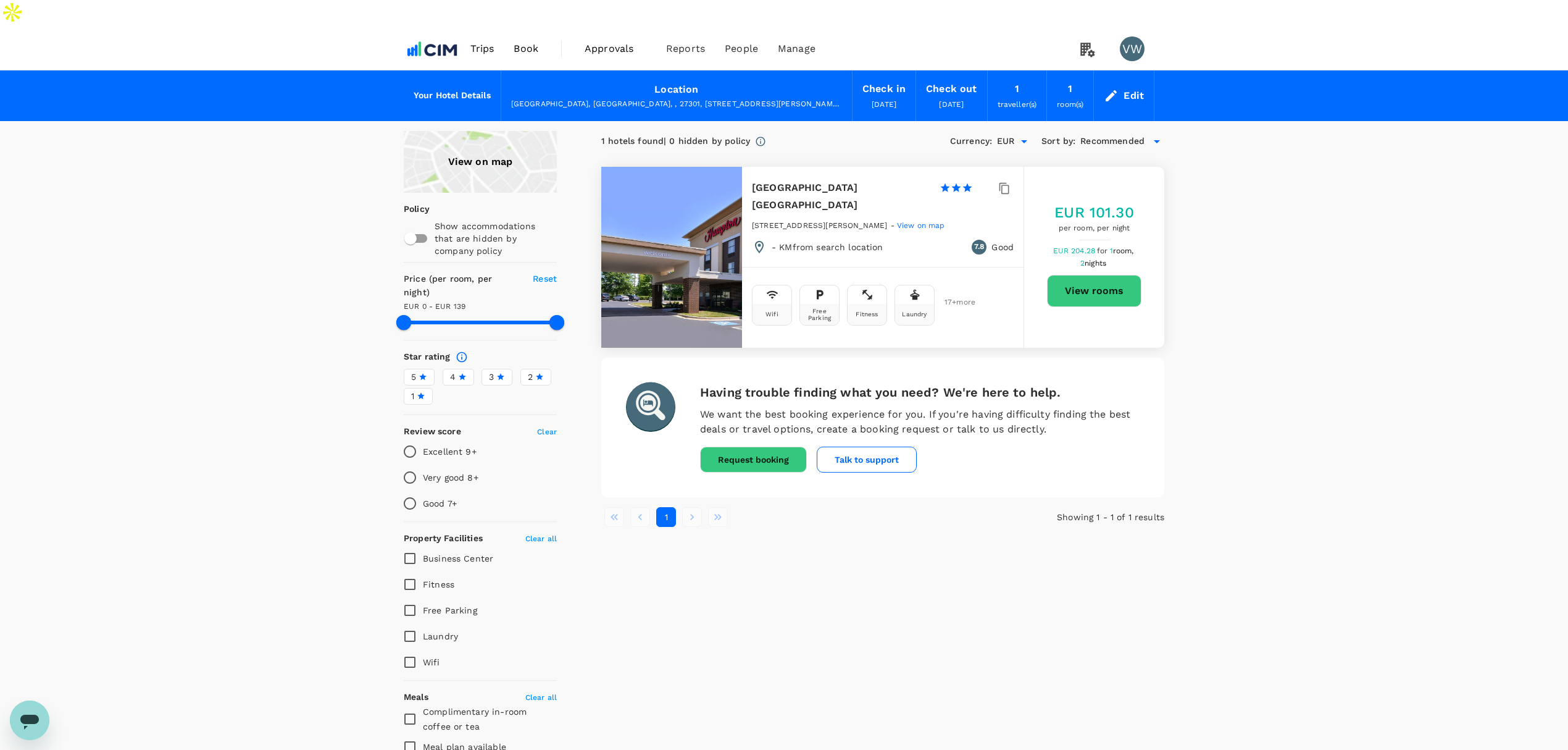
type input "138"
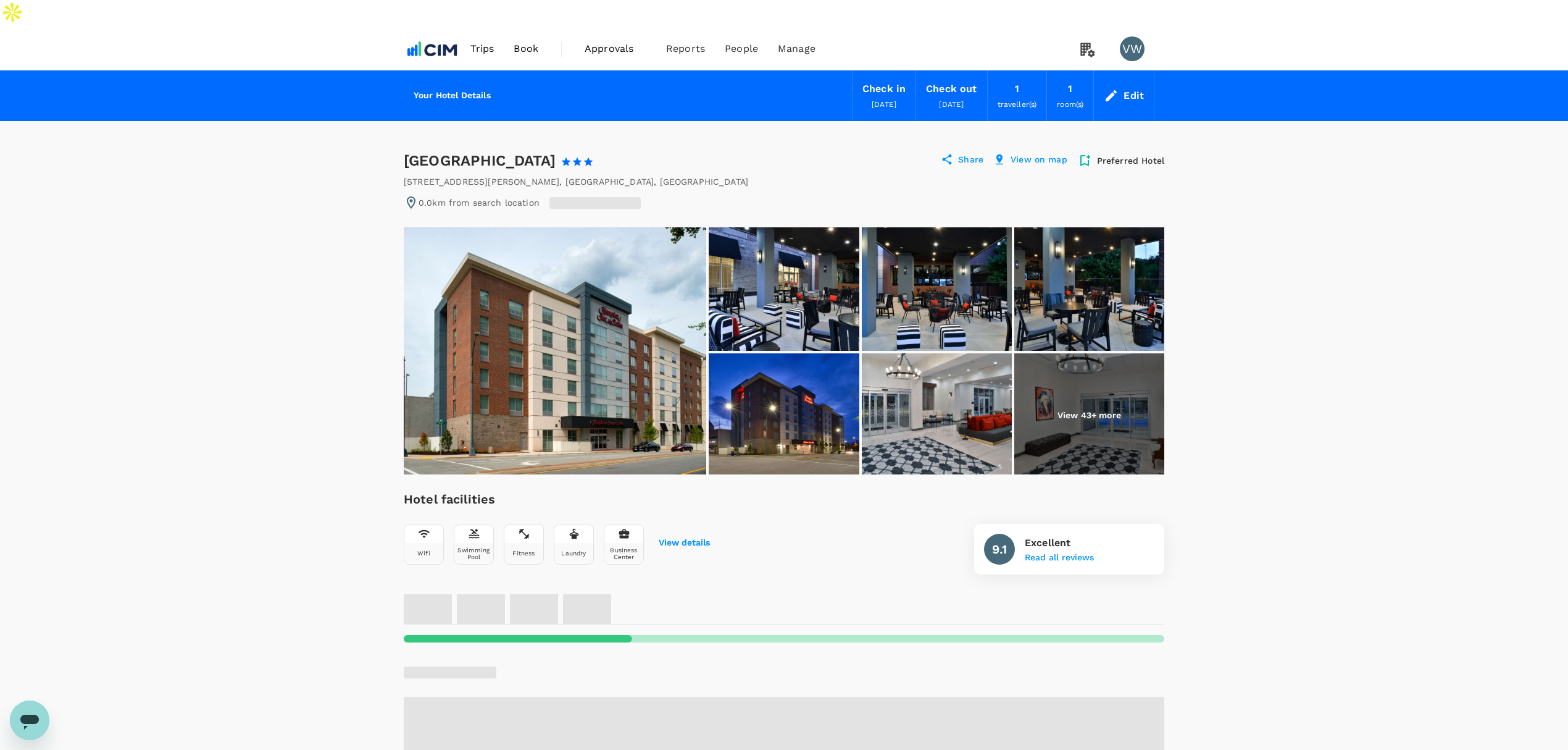
click at [1133, 87] on div "Edit" at bounding box center [1133, 95] width 20 height 17
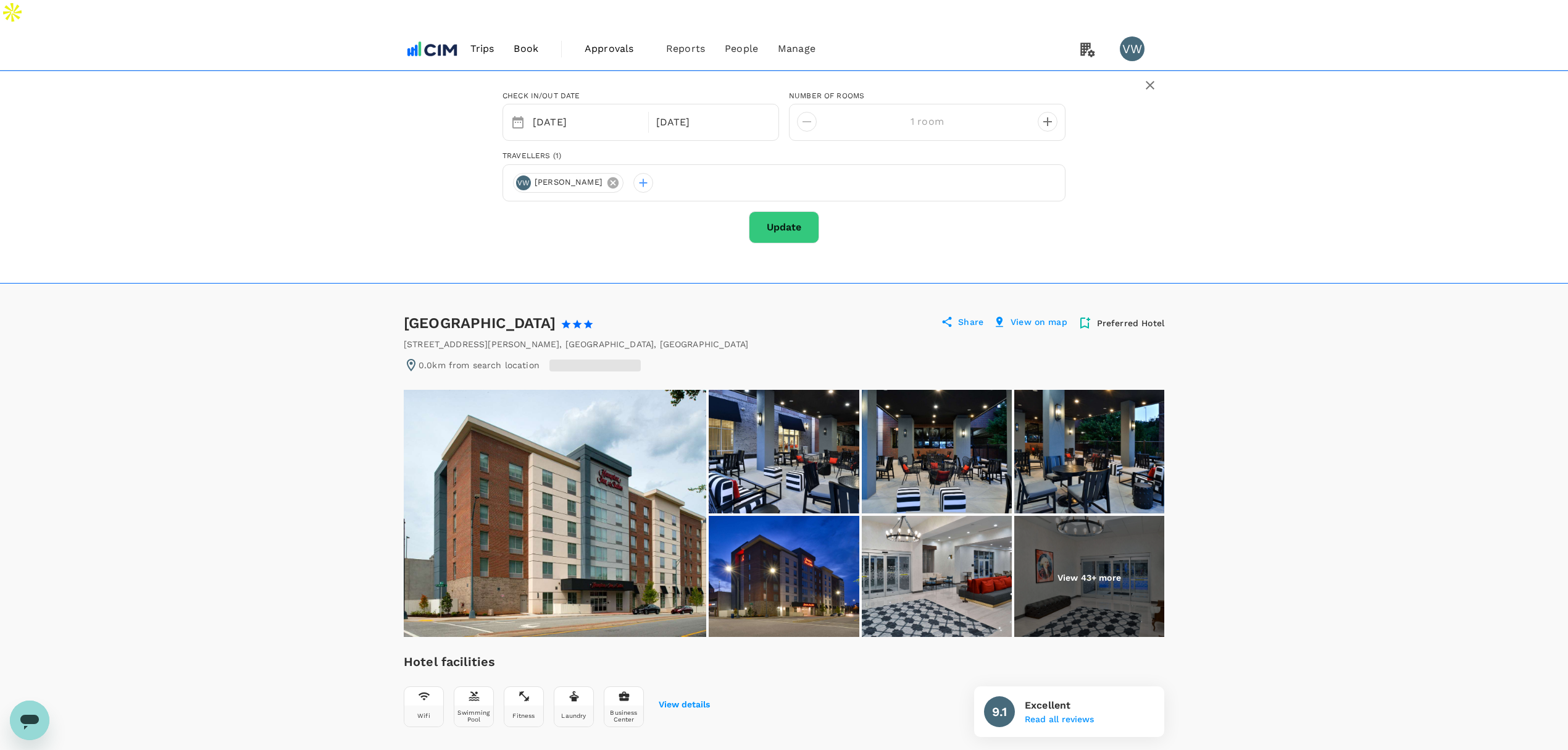
click at [607, 177] on icon at bounding box center [613, 183] width 11 height 11
click at [526, 173] on div at bounding box center [523, 183] width 20 height 20
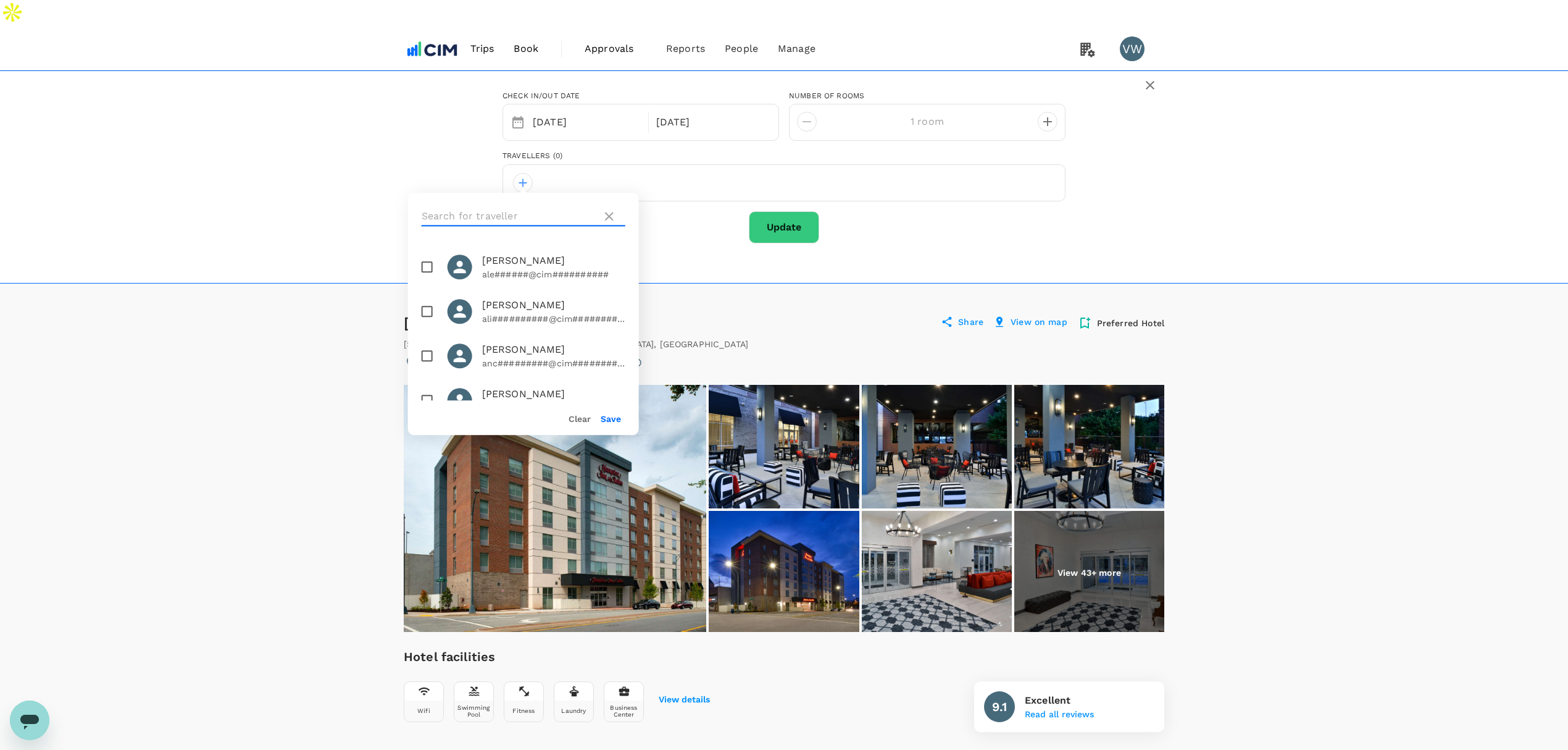
click at [521, 206] on input "text" at bounding box center [510, 216] width 176 height 20
type input "hamilt"
click at [431, 254] on input "checkbox" at bounding box center [427, 267] width 26 height 26
checkbox input "true"
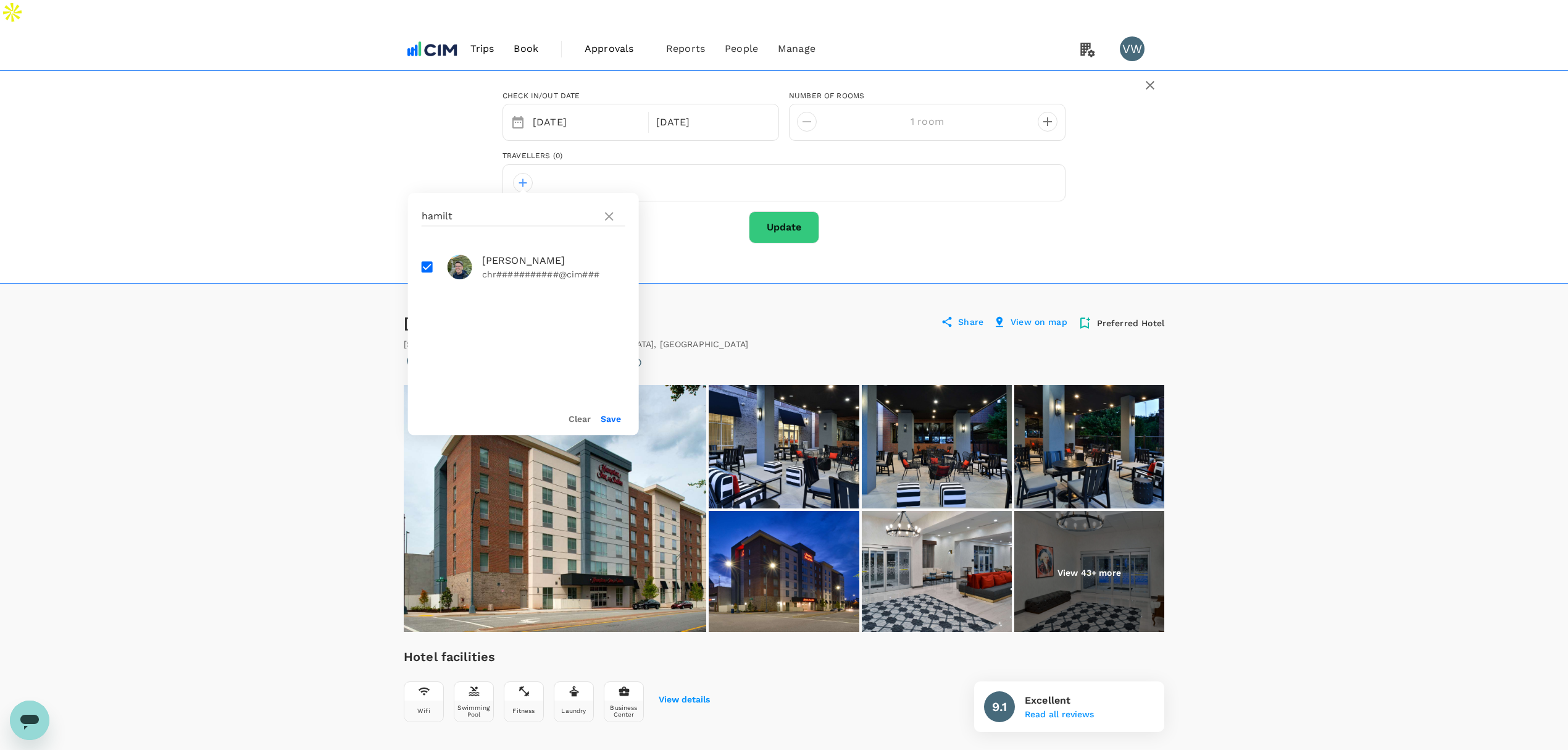
click at [615, 414] on button "Save" at bounding box center [610, 418] width 20 height 10
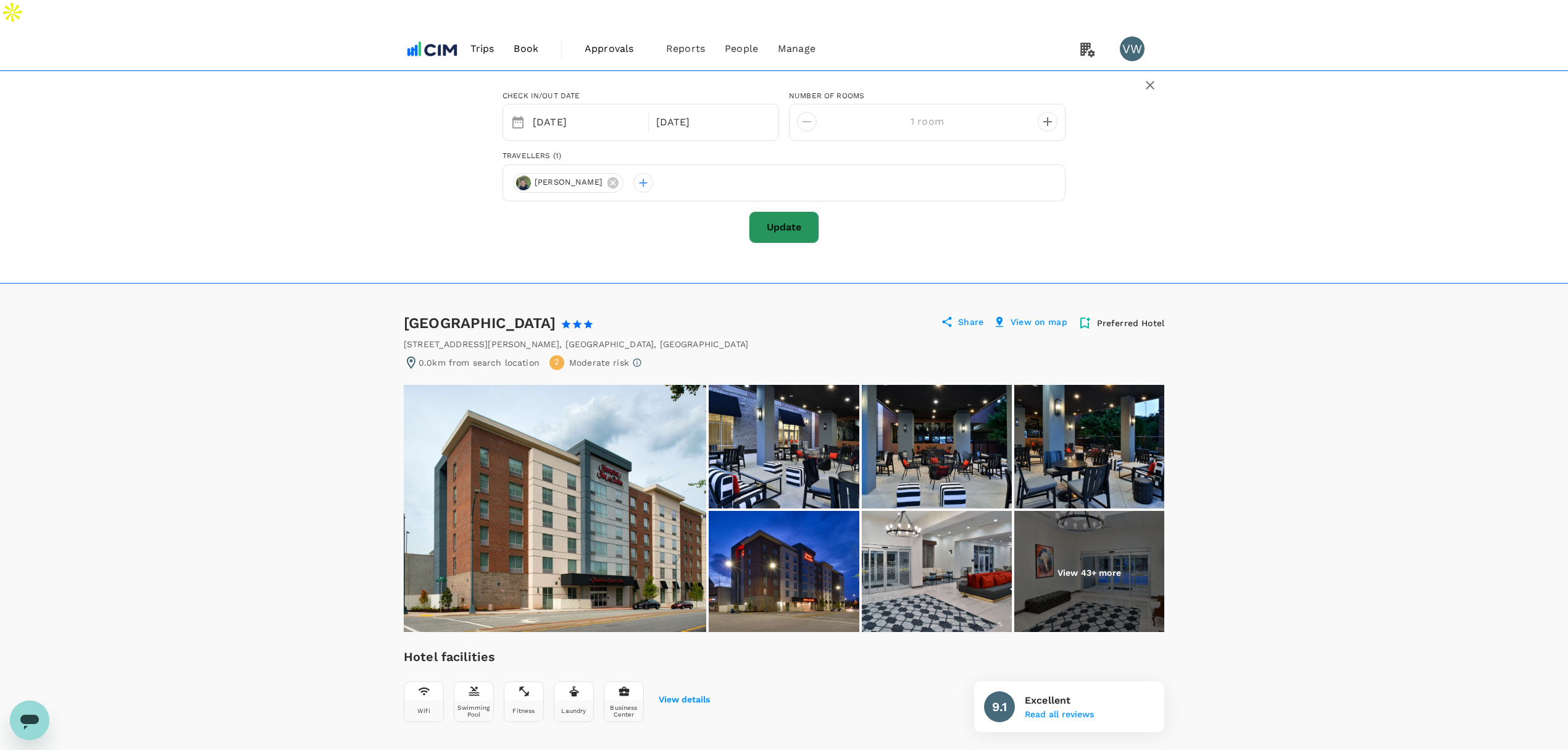
click at [801, 211] on button "Update" at bounding box center [784, 227] width 70 height 32
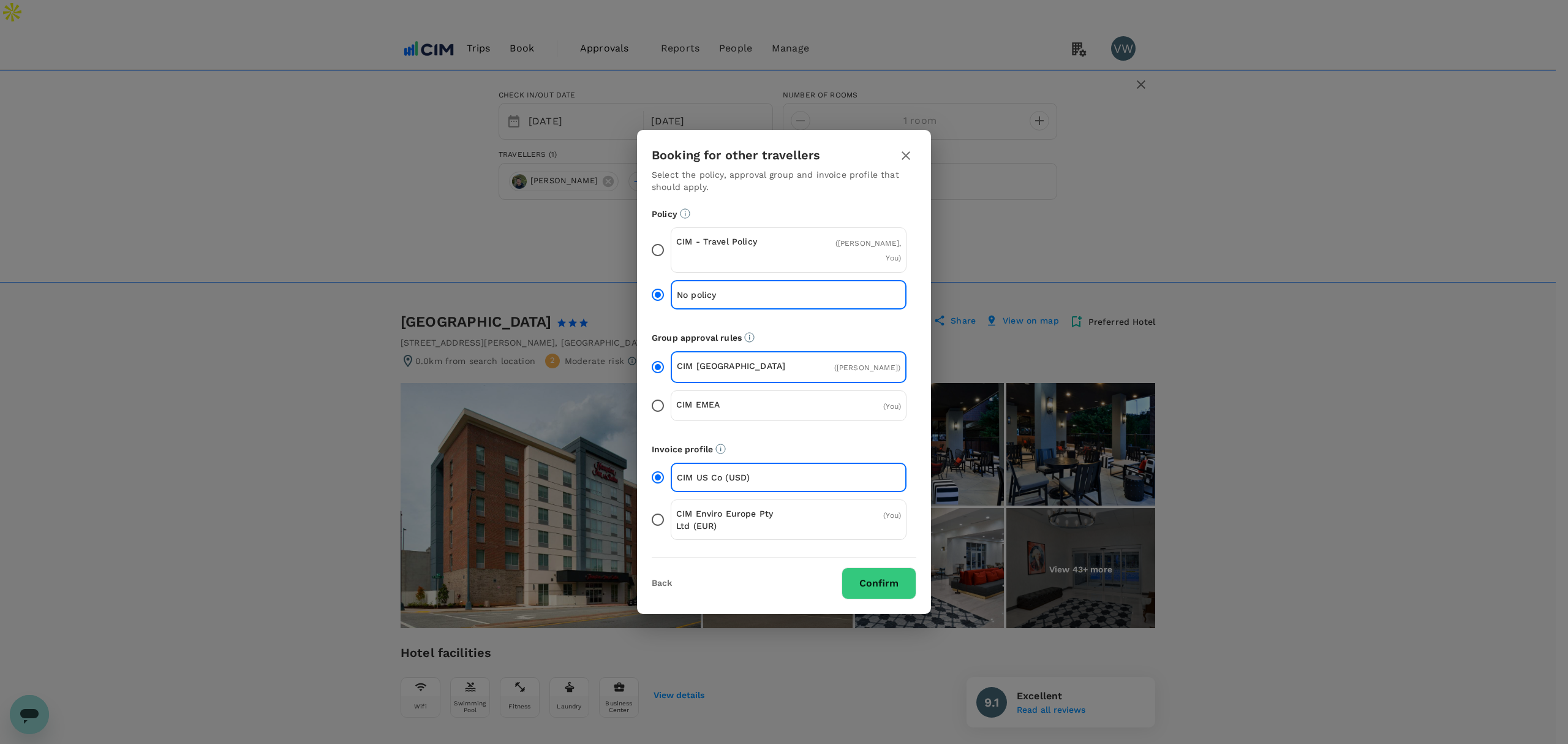
click at [878, 587] on button "Confirm" at bounding box center [878, 583] width 74 height 32
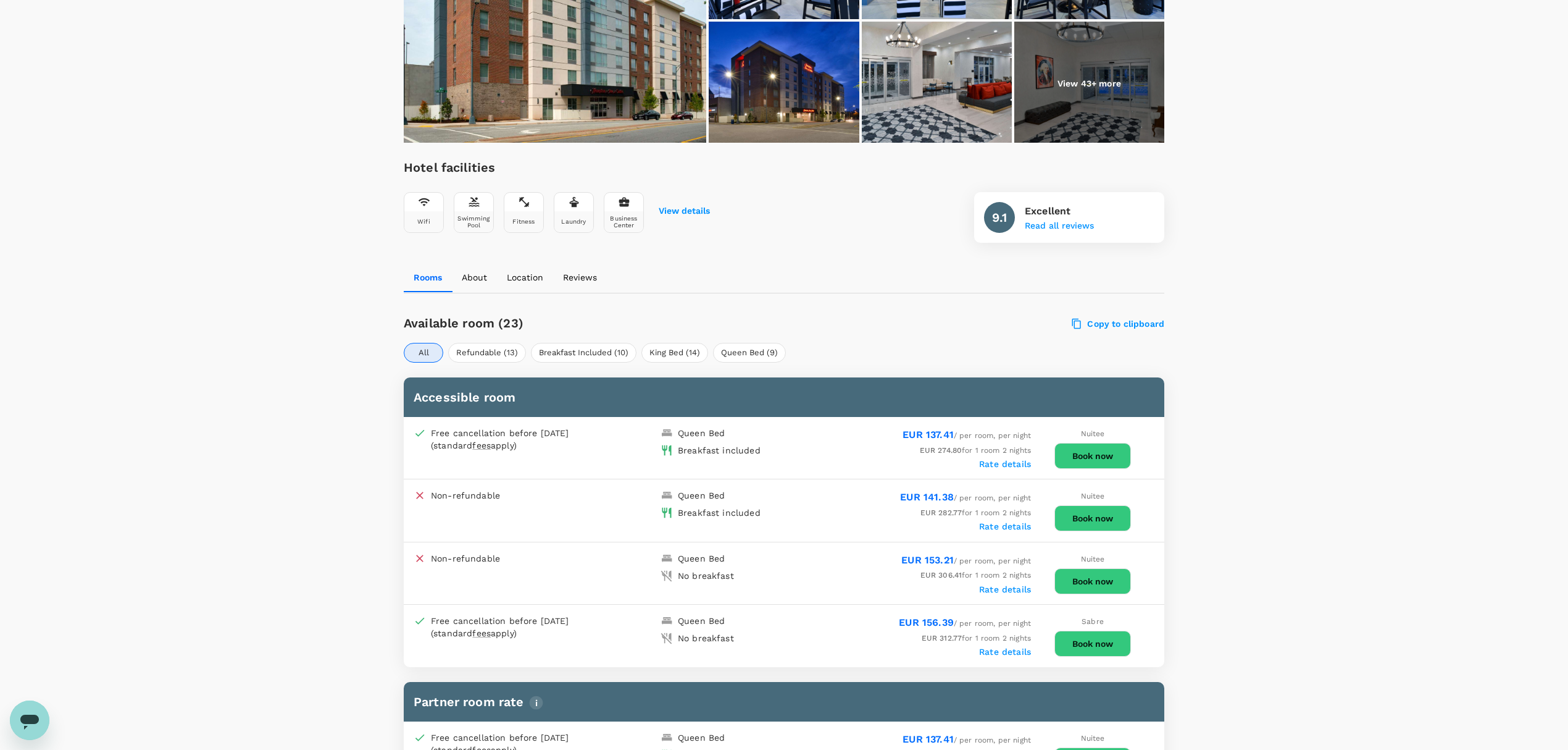
scroll to position [367, 0]
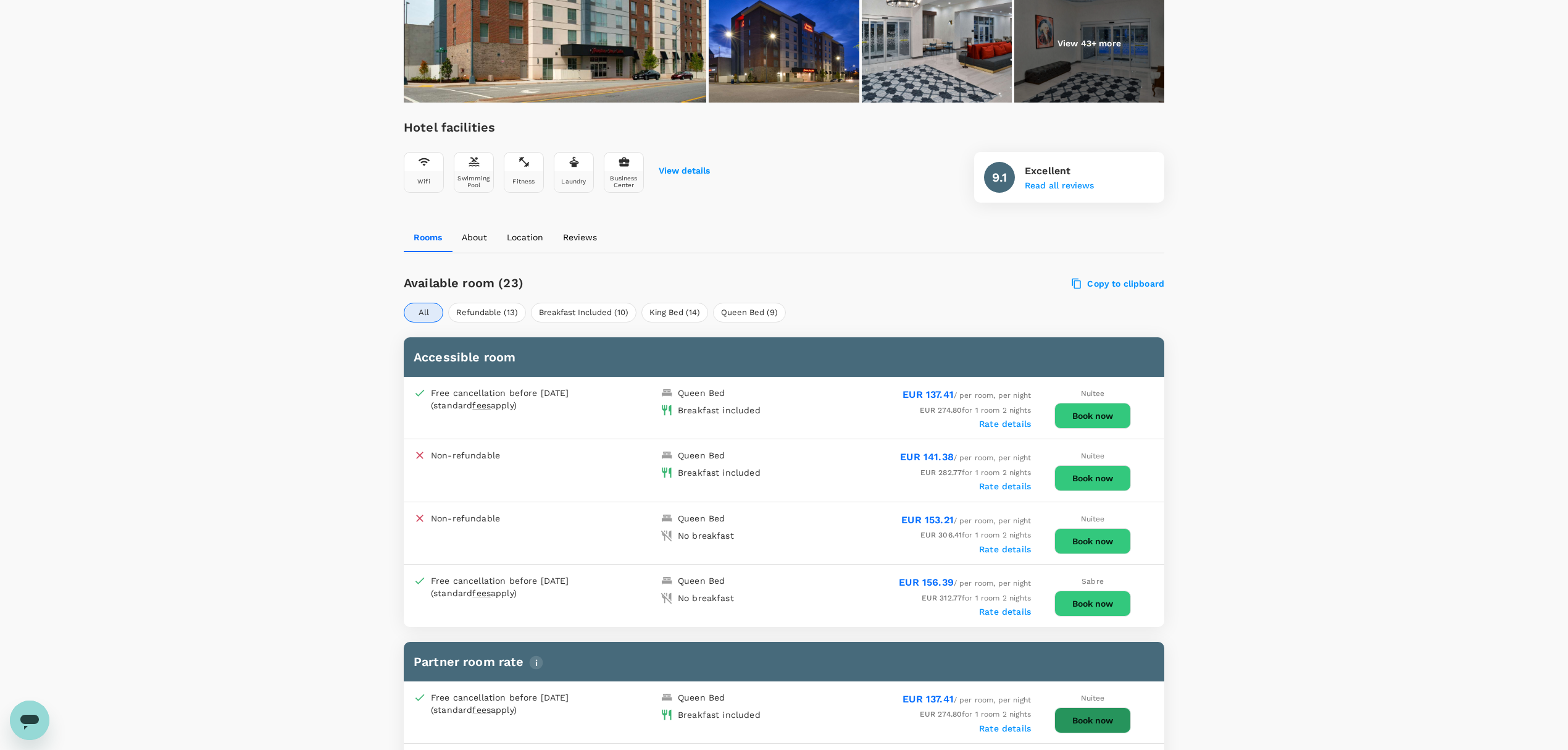
click at [1077, 708] on button "Book now" at bounding box center [1093, 720] width 76 height 26
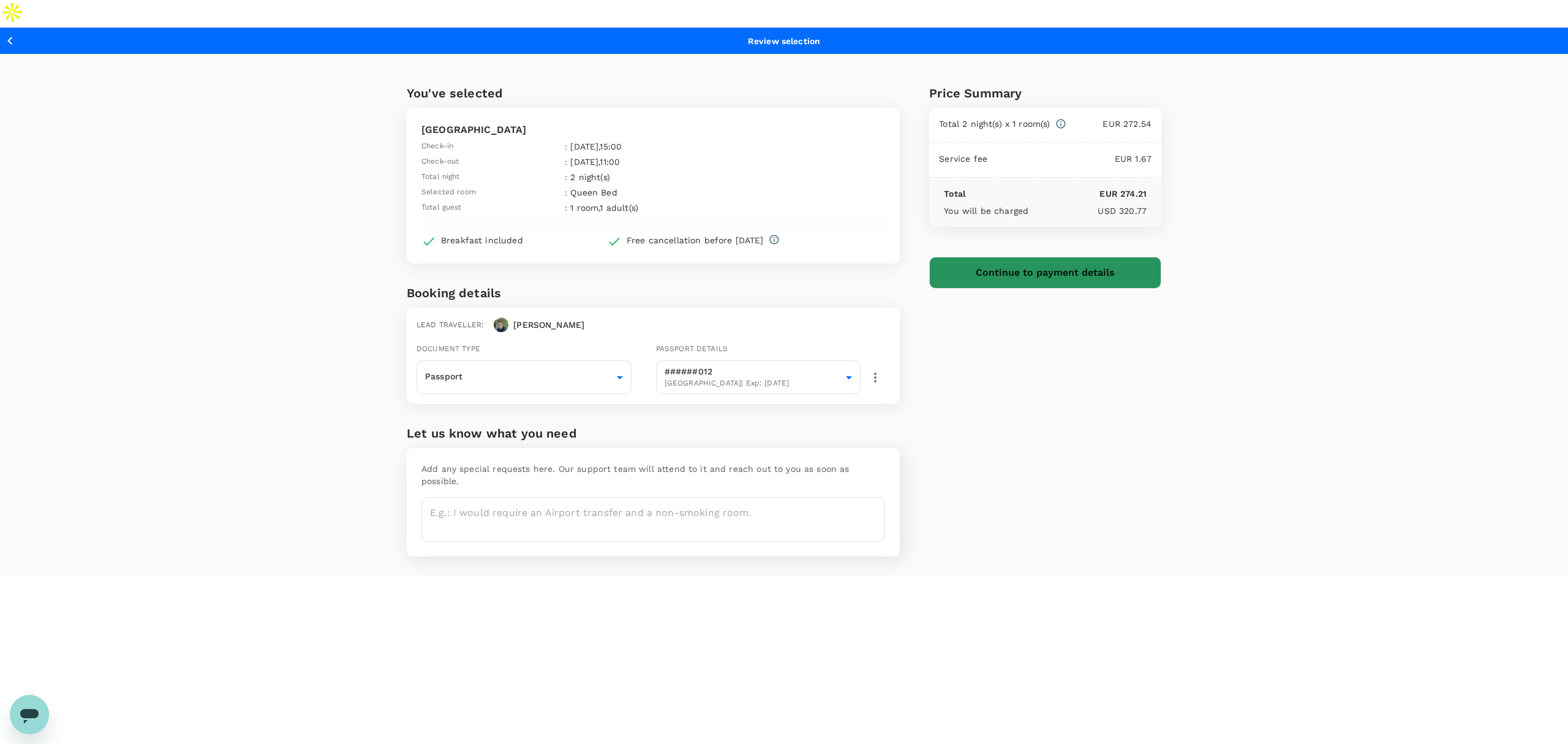
click at [1027, 257] on button "Continue to payment details" at bounding box center [1045, 273] width 232 height 32
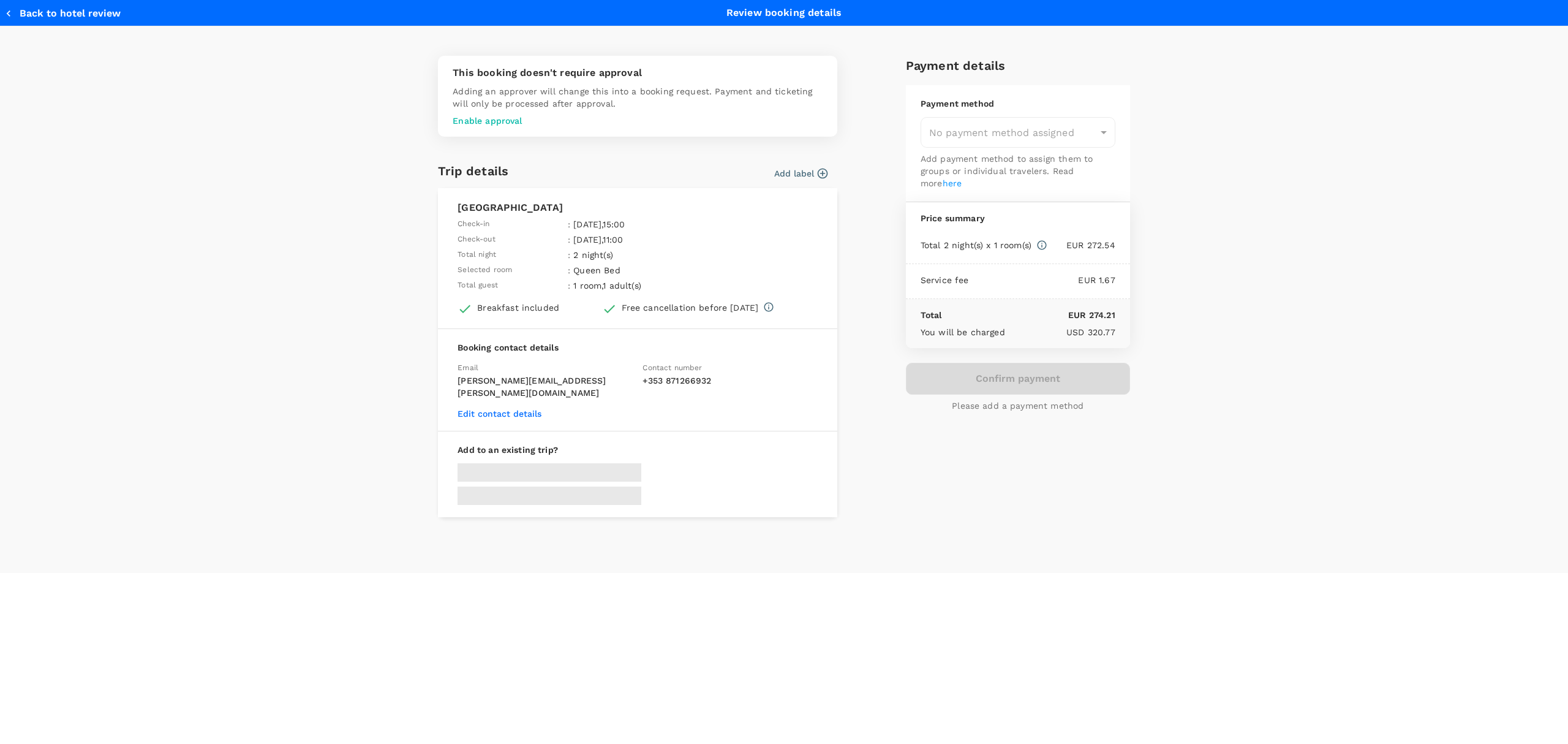
type input "9d5de3ff-3368-4803-a68f-91d504ca2e7d"
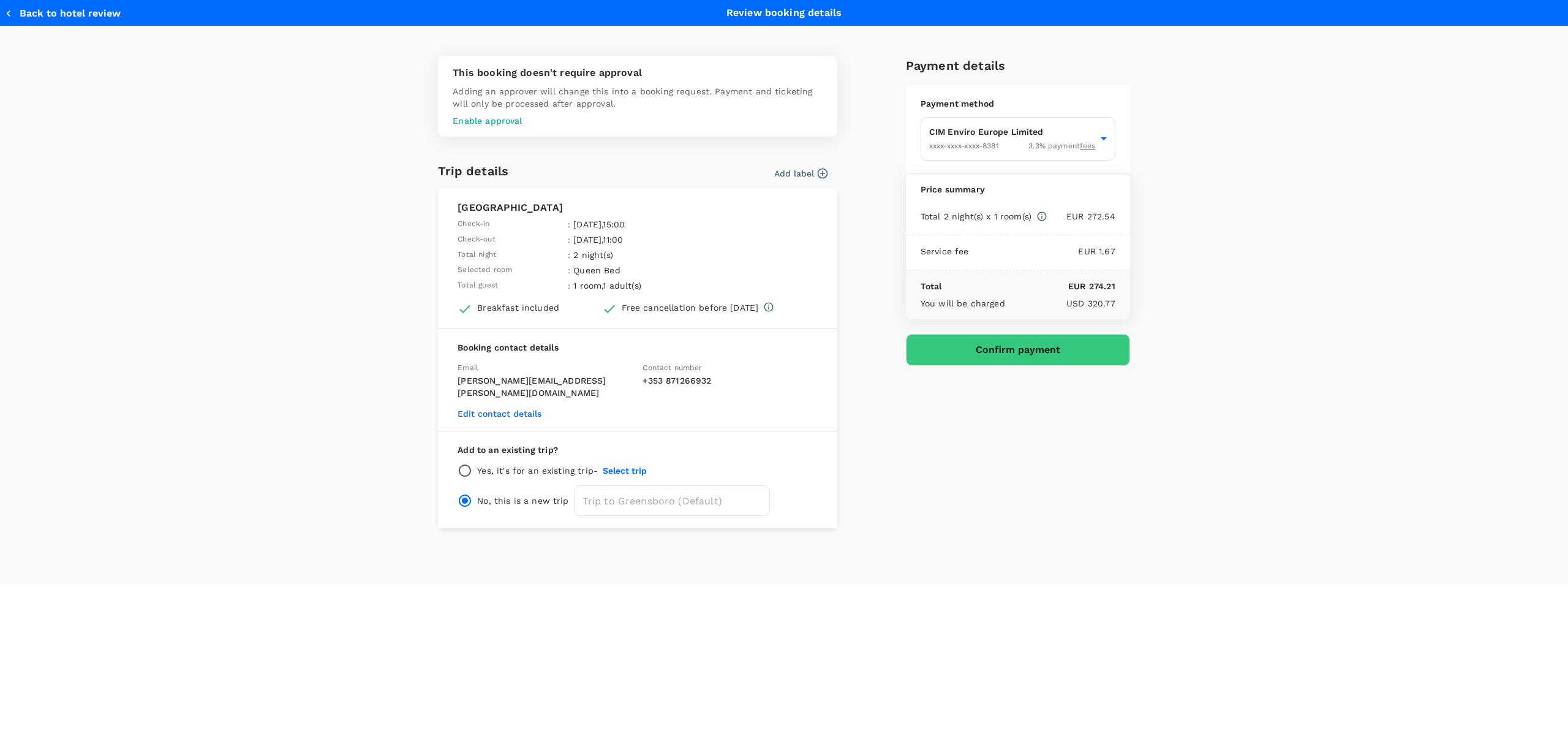
click at [821, 168] on icon "button" at bounding box center [823, 174] width 12 height 12
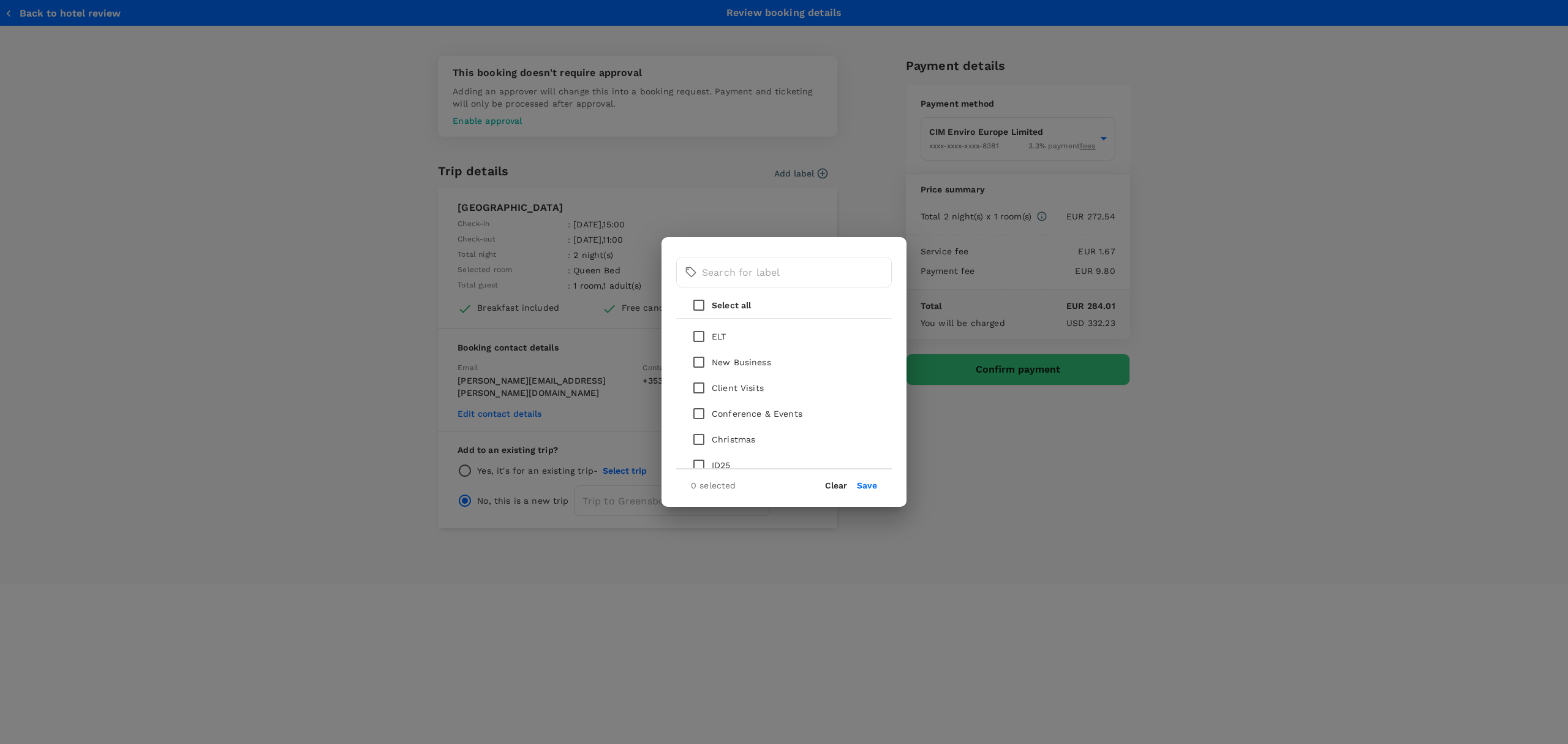
click at [698, 388] on input "checkbox" at bounding box center [699, 388] width 26 height 26
checkbox input "true"
click at [869, 483] on button "Save" at bounding box center [867, 485] width 20 height 10
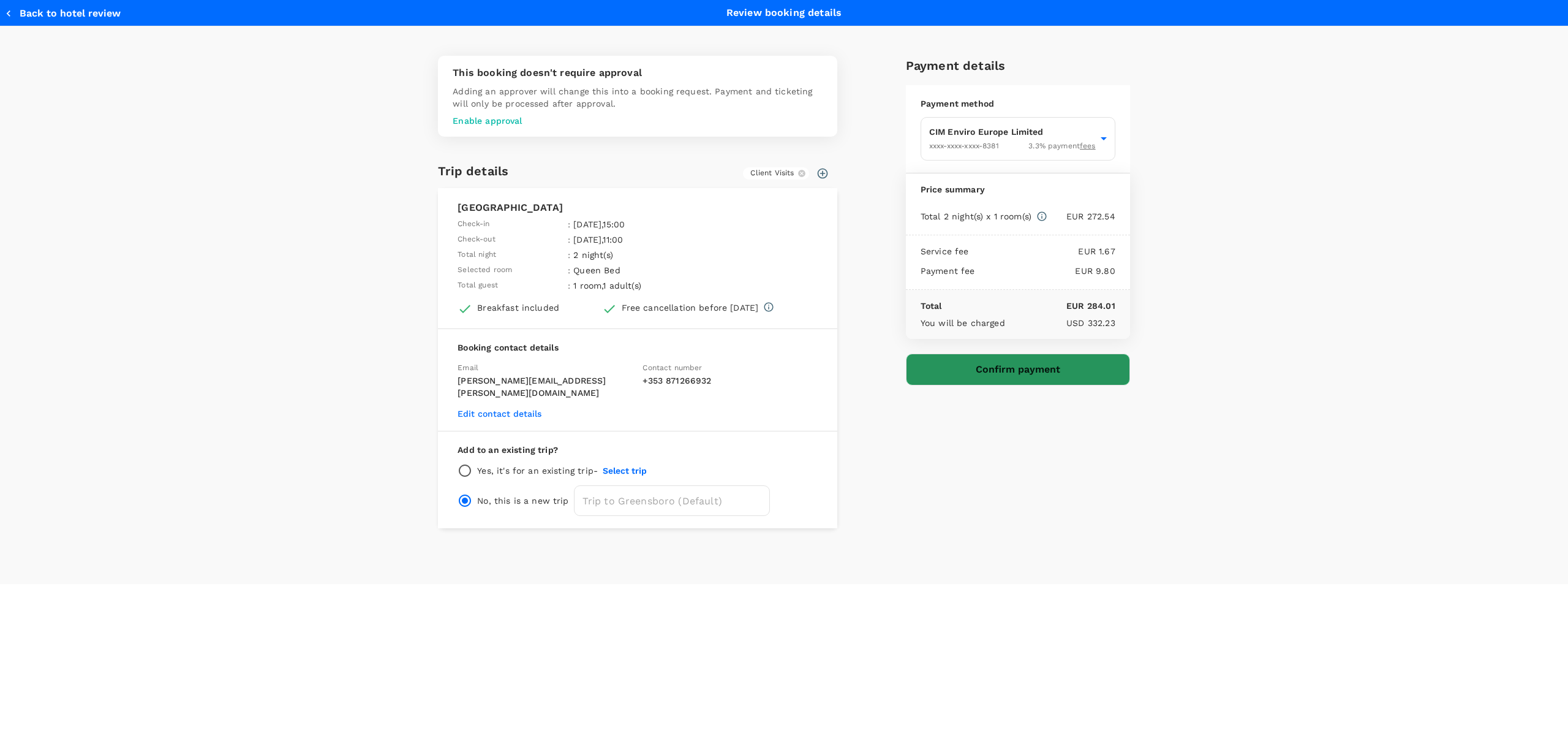
click at [983, 369] on button "Confirm payment" at bounding box center [1018, 369] width 224 height 32
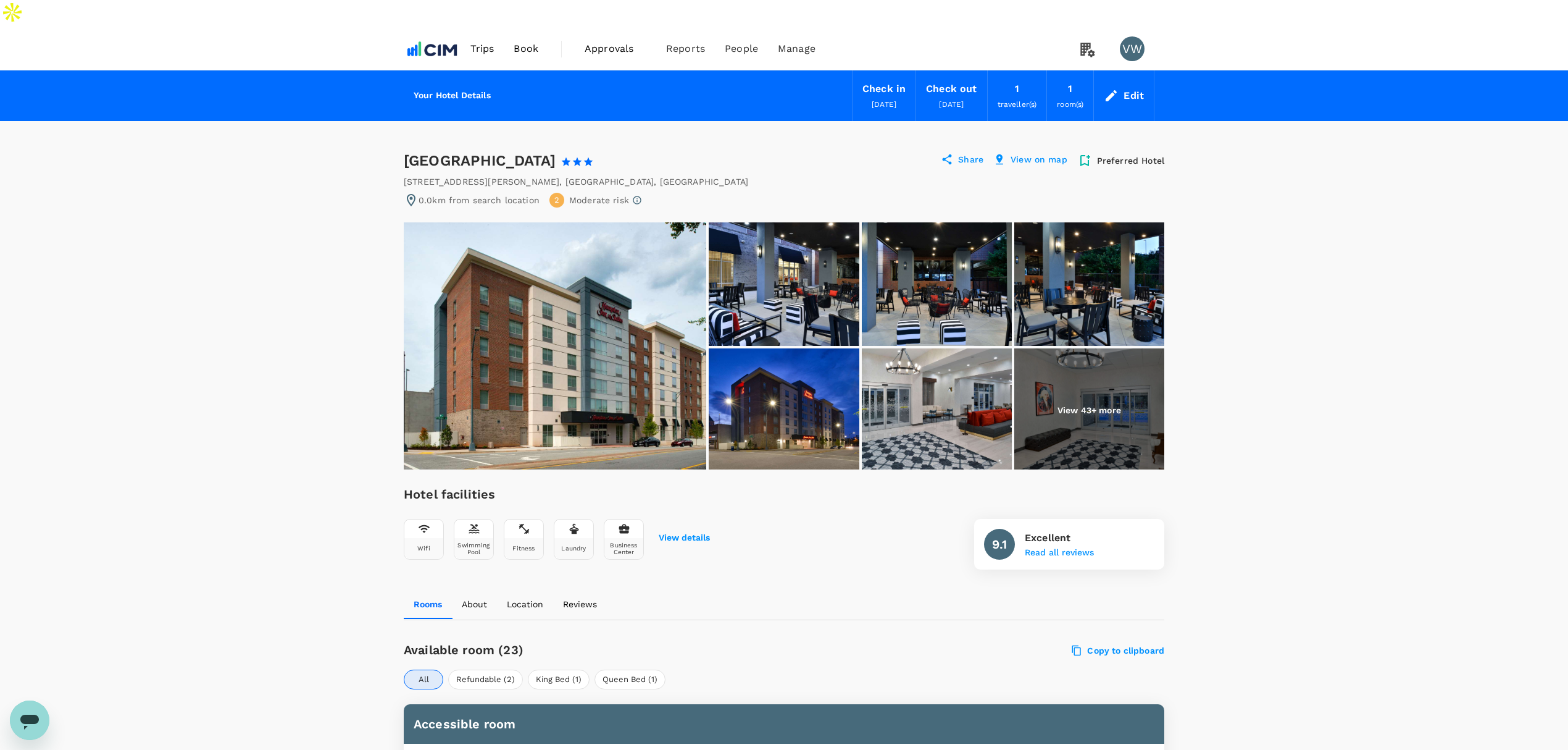
click at [1121, 74] on div "Edit" at bounding box center [1124, 95] width 60 height 43
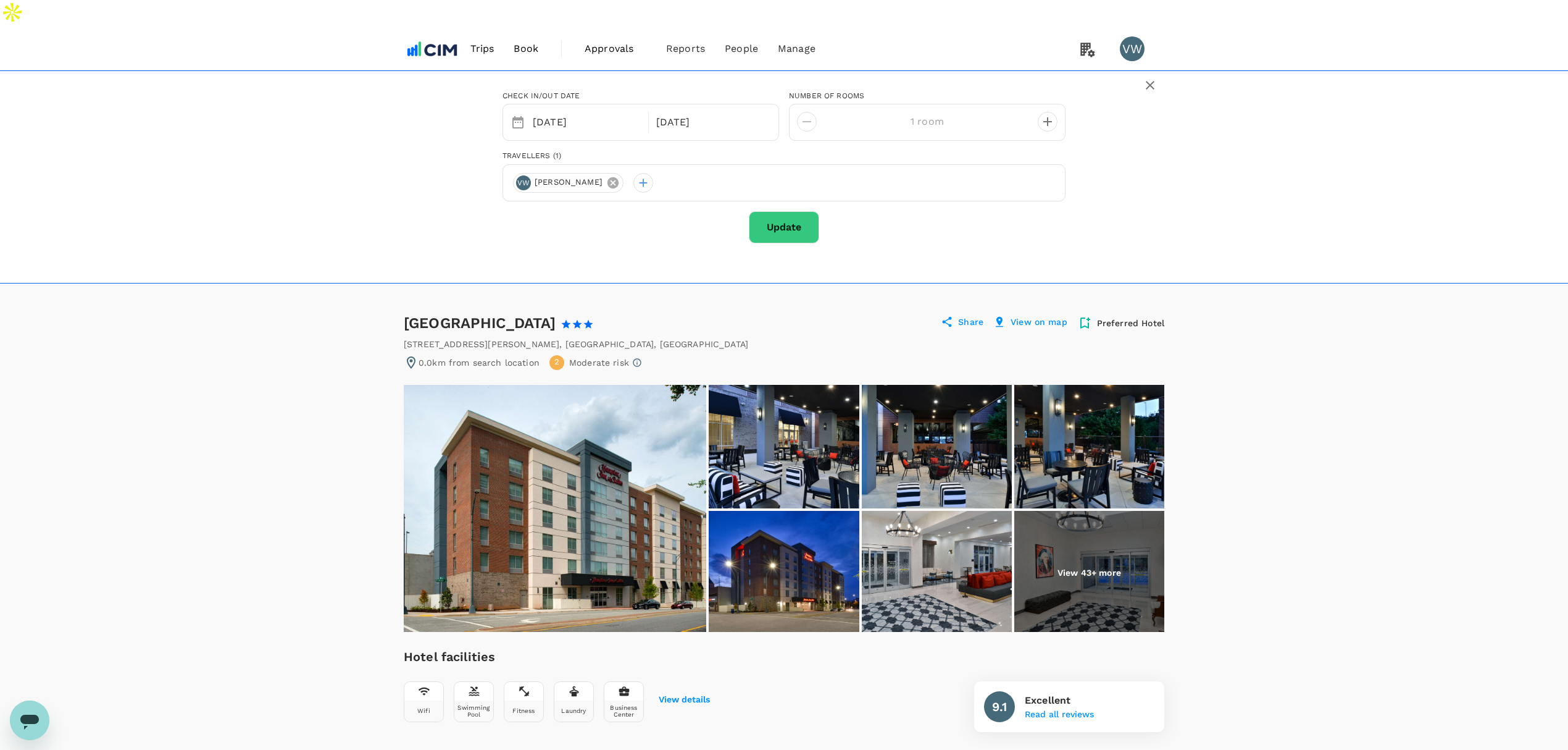
click at [607, 177] on icon at bounding box center [613, 183] width 11 height 11
click at [591, 164] on div at bounding box center [784, 183] width 563 height 37
click at [519, 173] on div at bounding box center [523, 183] width 20 height 20
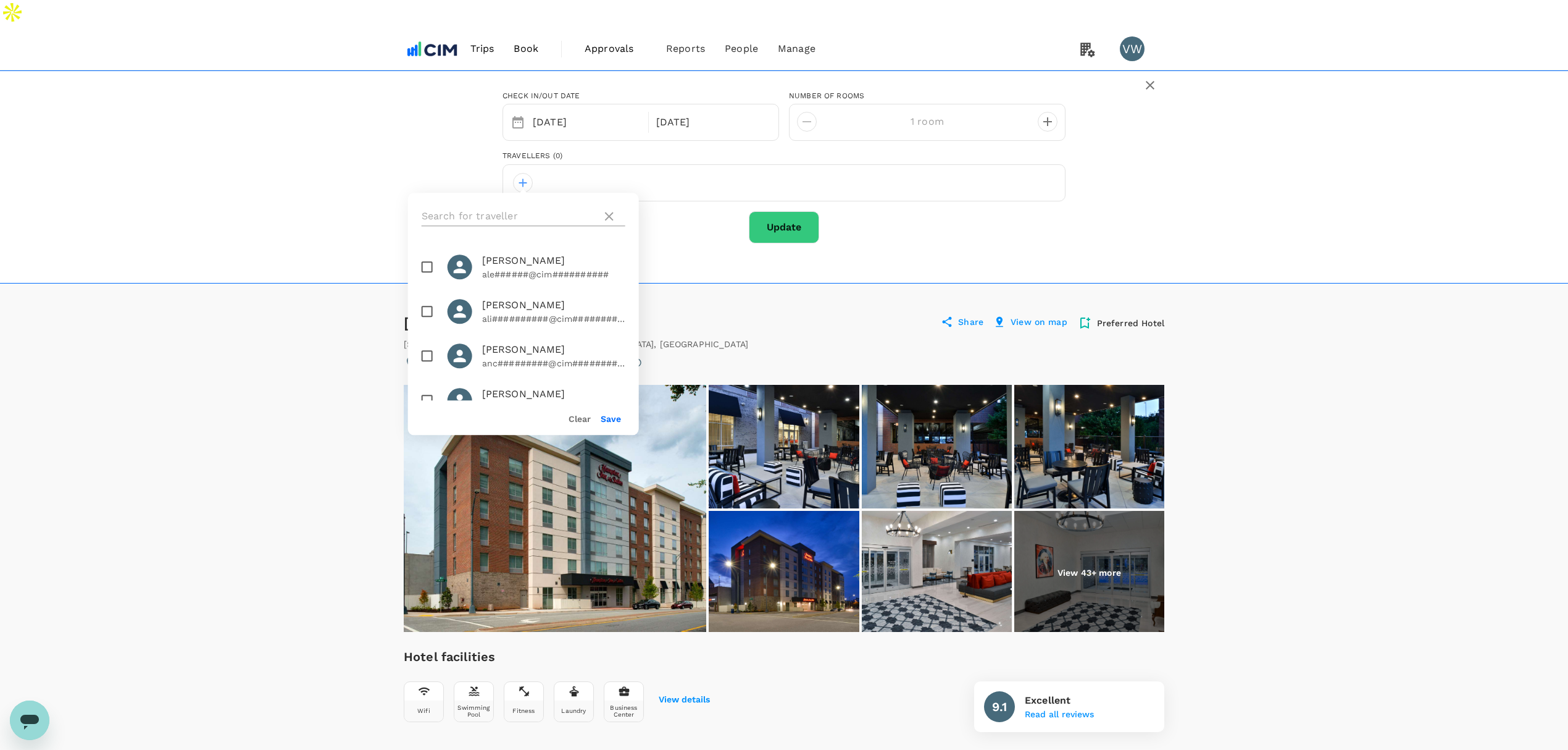
click at [514, 206] on input "text" at bounding box center [510, 216] width 176 height 20
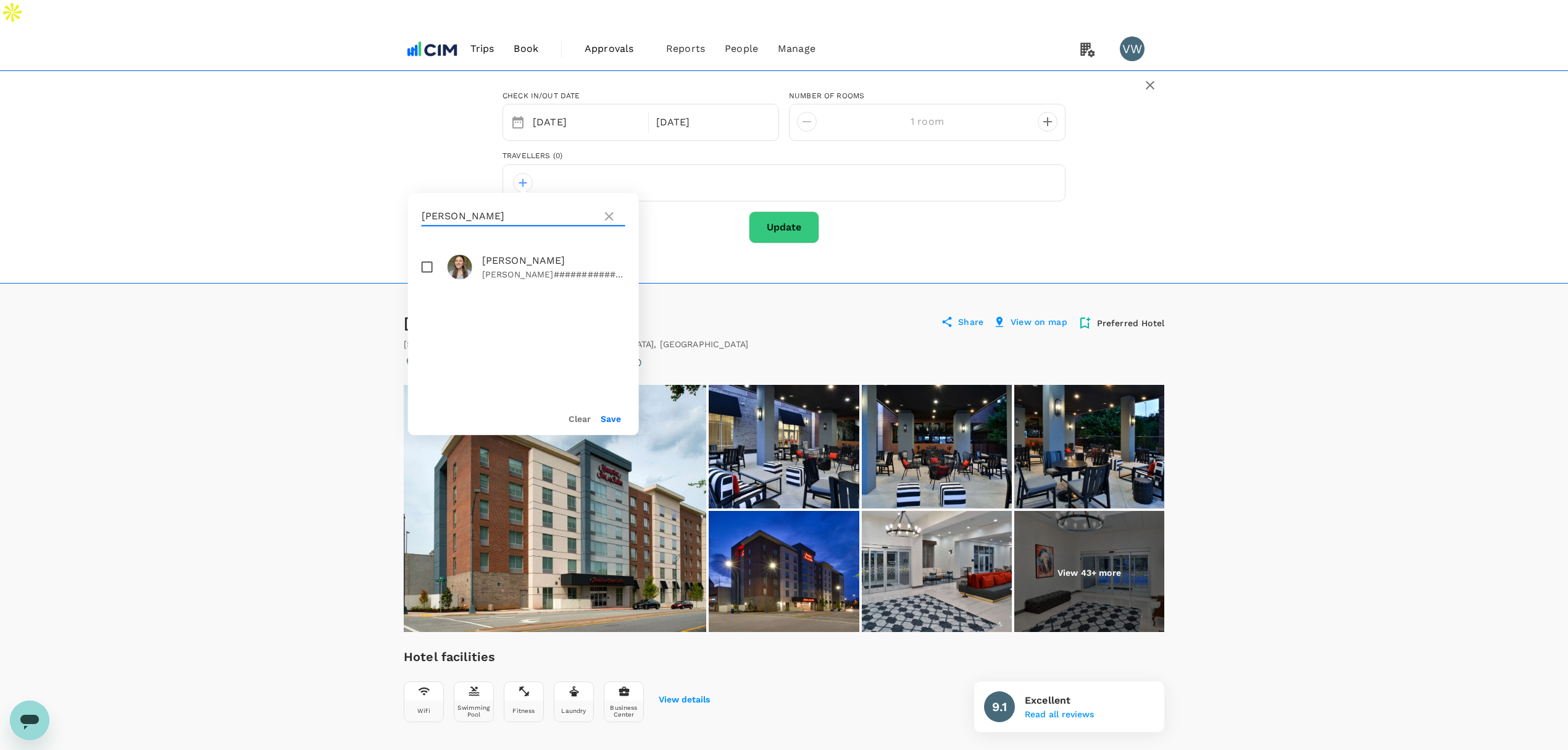
type input "sam"
click at [427, 254] on input "checkbox" at bounding box center [427, 267] width 26 height 26
checkbox input "true"
click at [613, 414] on button "Save" at bounding box center [610, 418] width 20 height 10
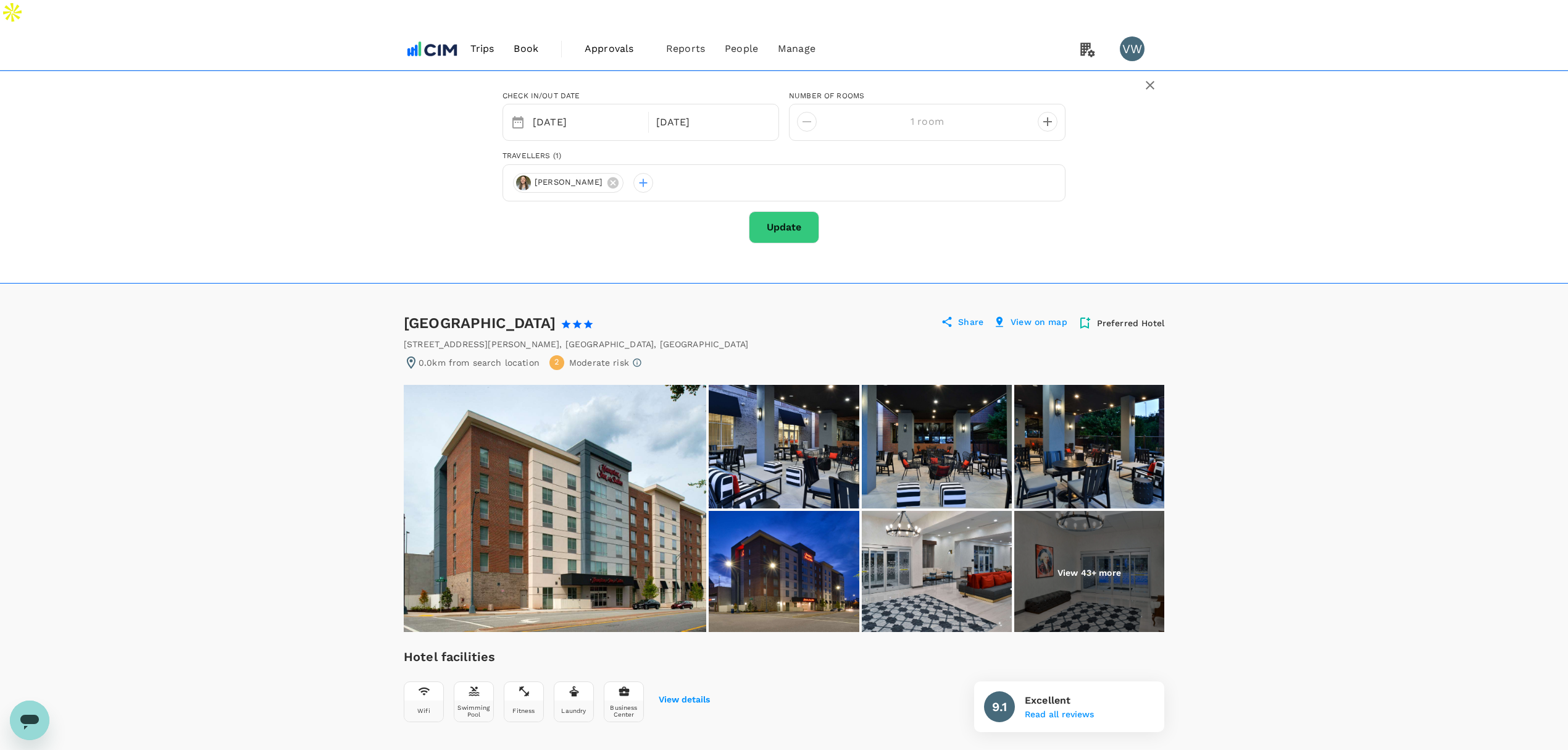
click at [761, 211] on button "Update" at bounding box center [784, 227] width 70 height 32
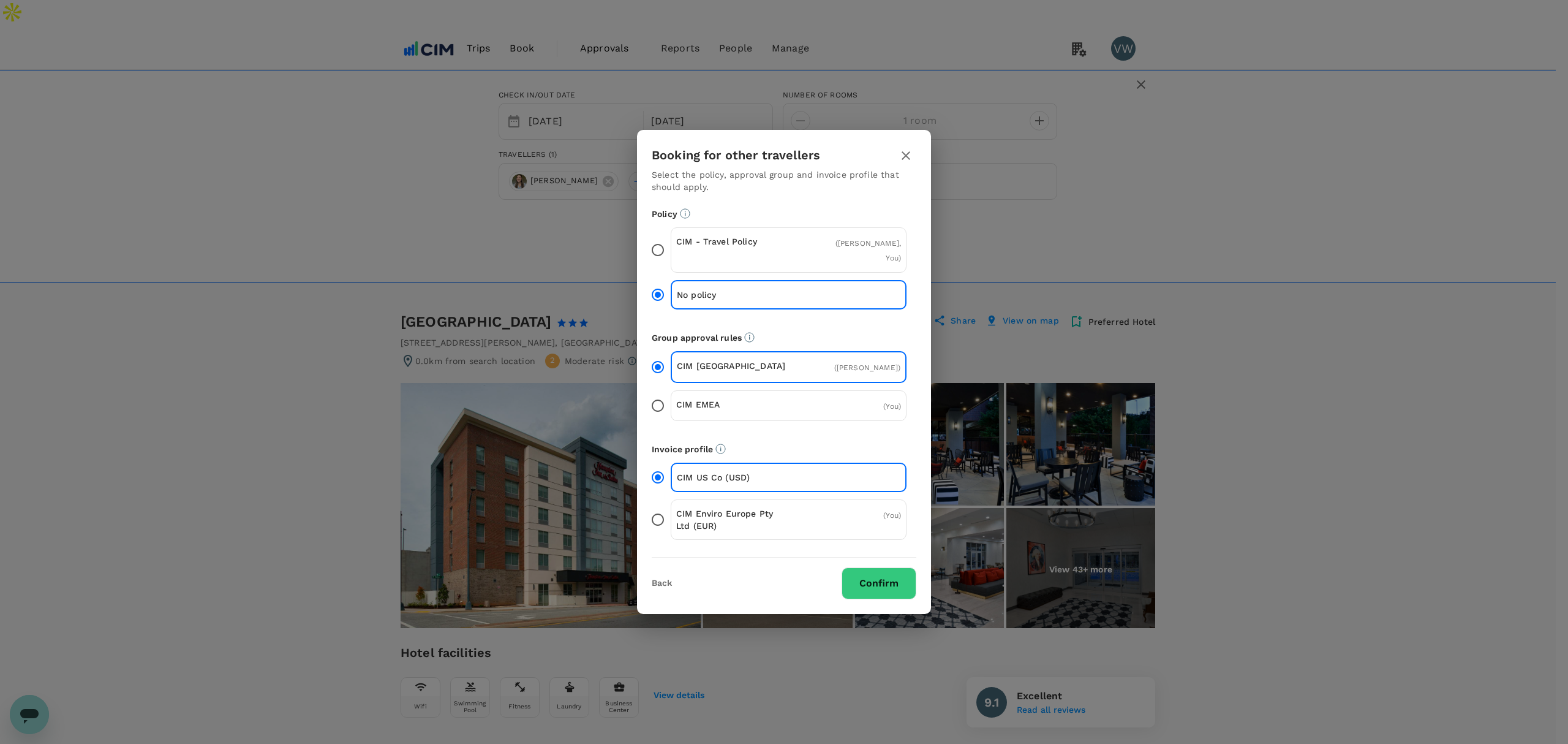
click at [868, 586] on button "Confirm" at bounding box center [878, 583] width 74 height 32
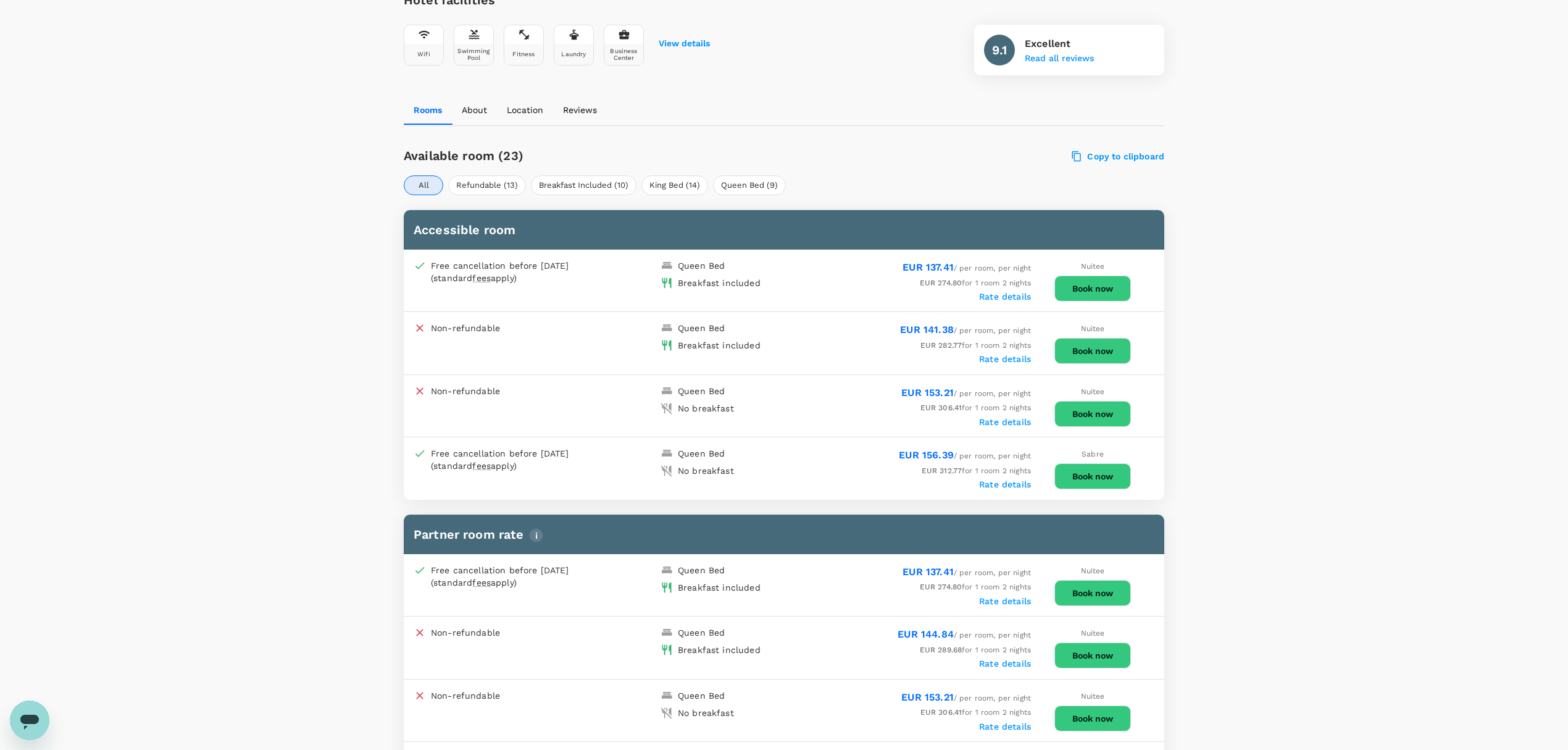
scroll to position [577, 0]
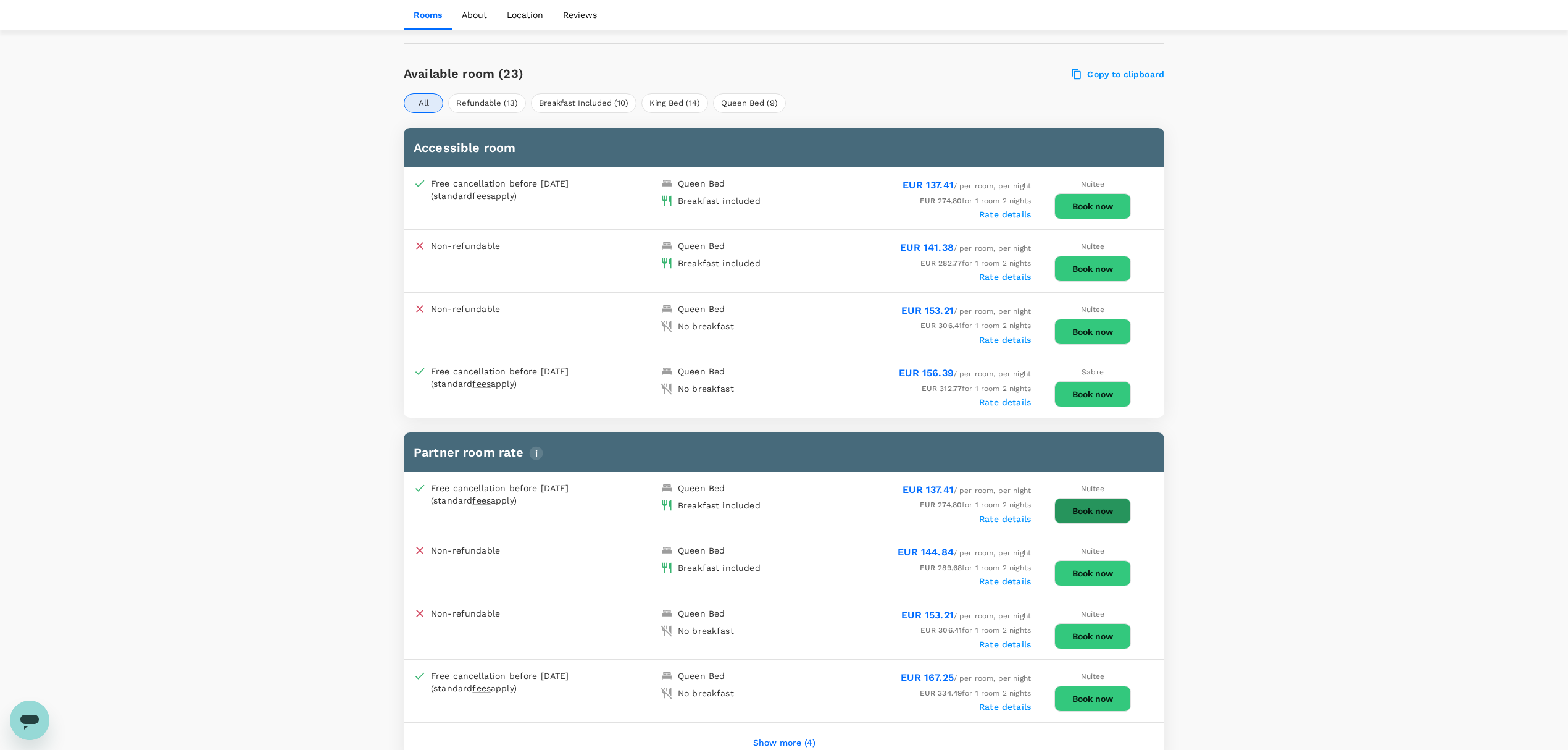
click at [1078, 498] on button "Book now" at bounding box center [1093, 511] width 76 height 26
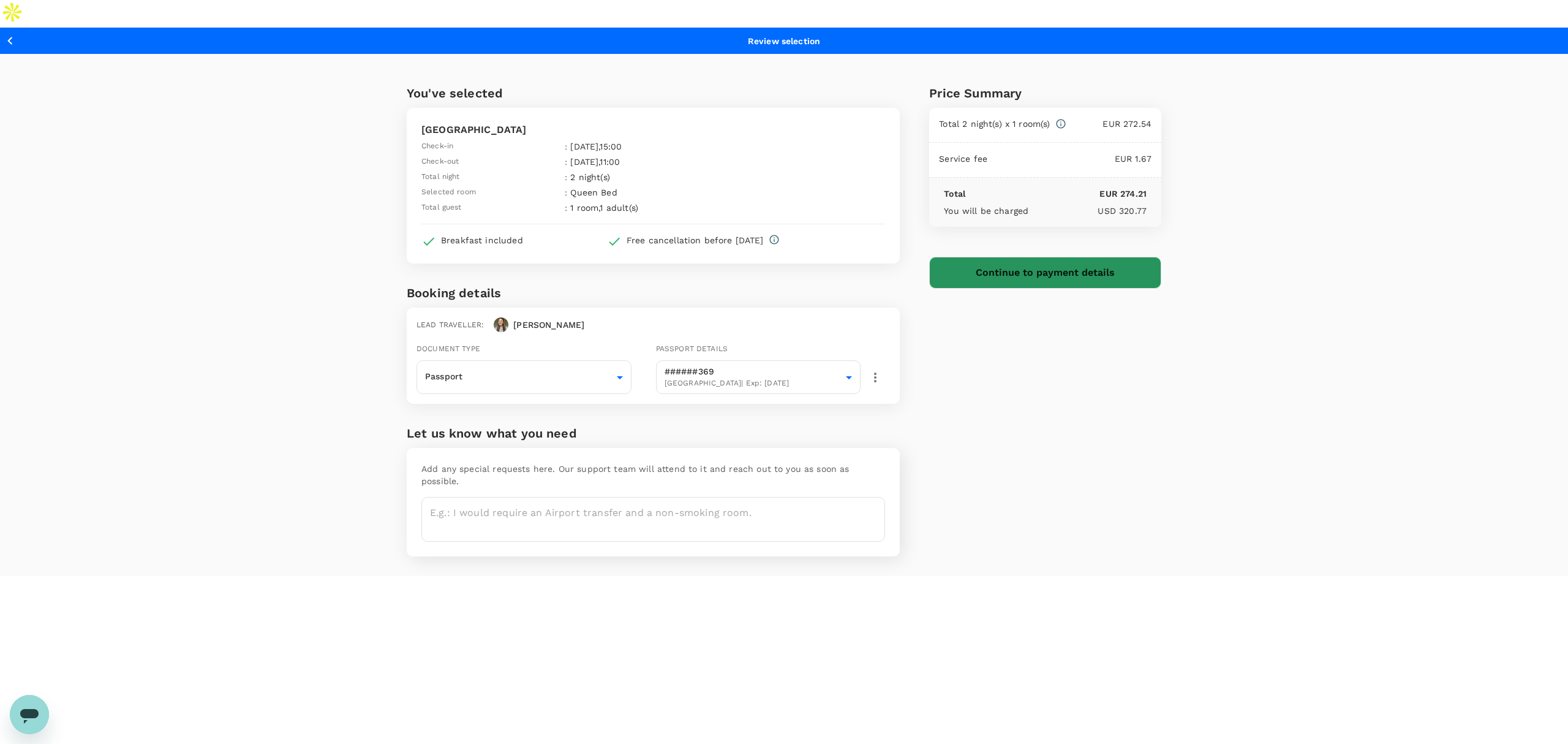
click at [976, 257] on button "Continue to payment details" at bounding box center [1045, 273] width 232 height 32
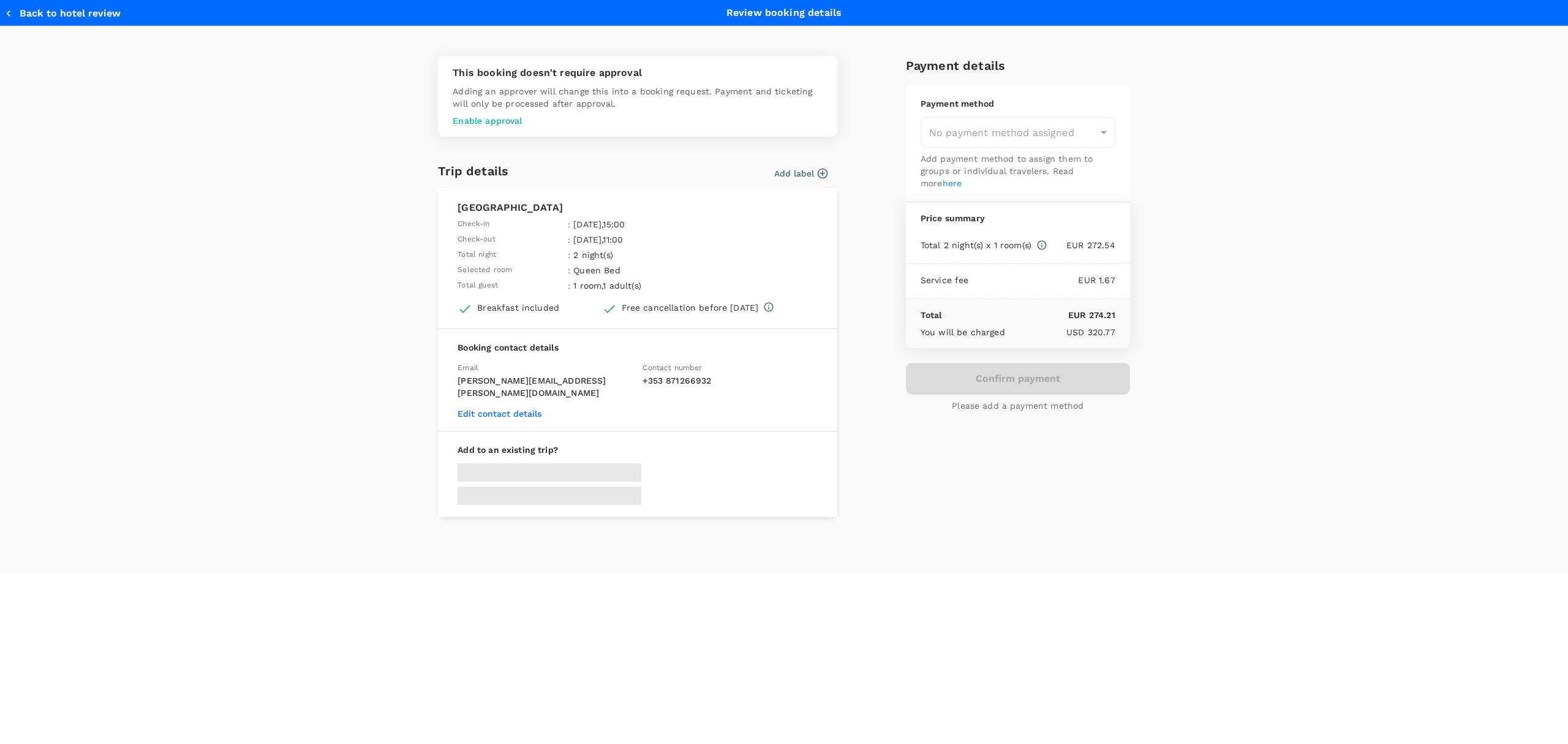
type input "9d5de3ff-3368-4803-a68f-91d504ca2e7d"
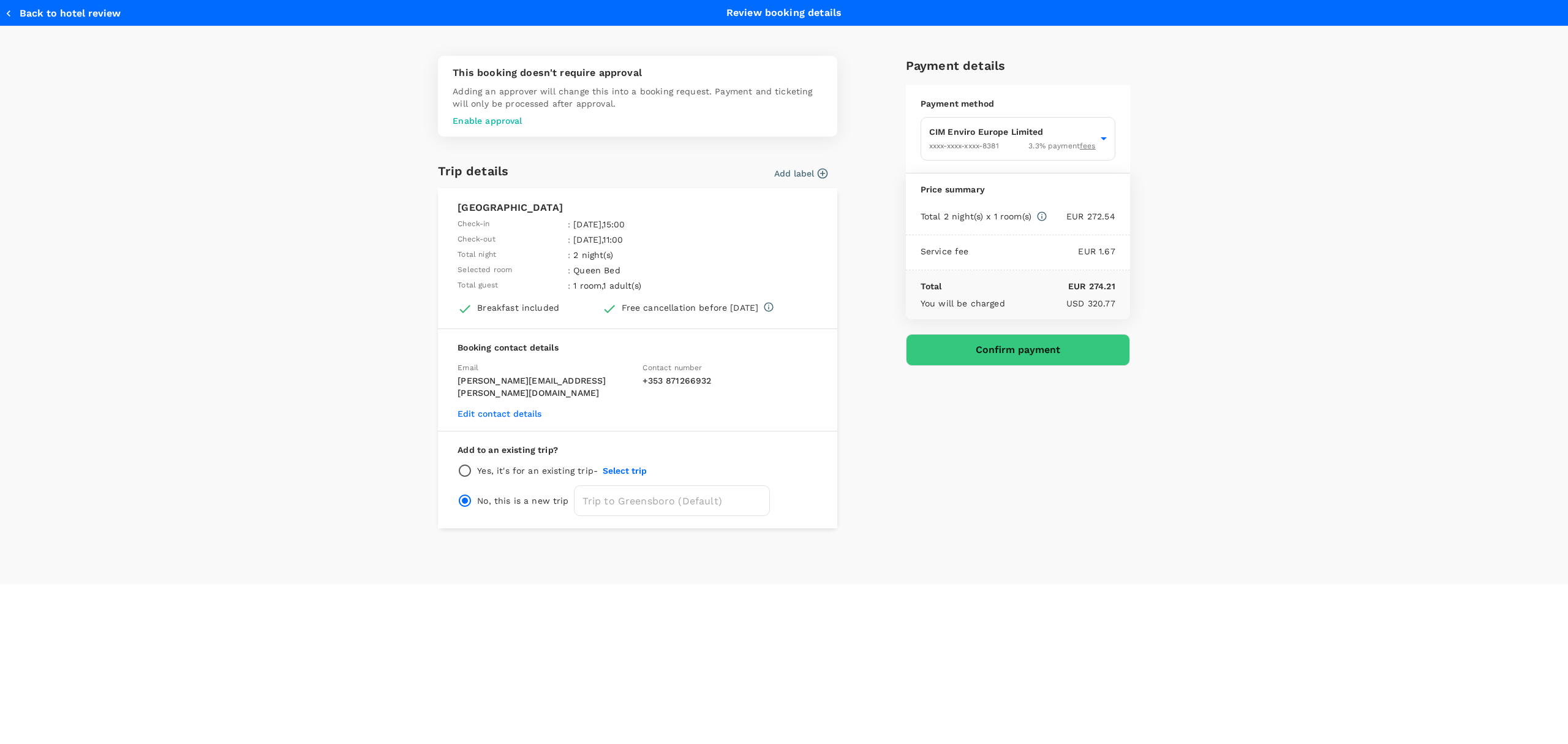
click at [794, 168] on button "Add label" at bounding box center [801, 174] width 53 height 12
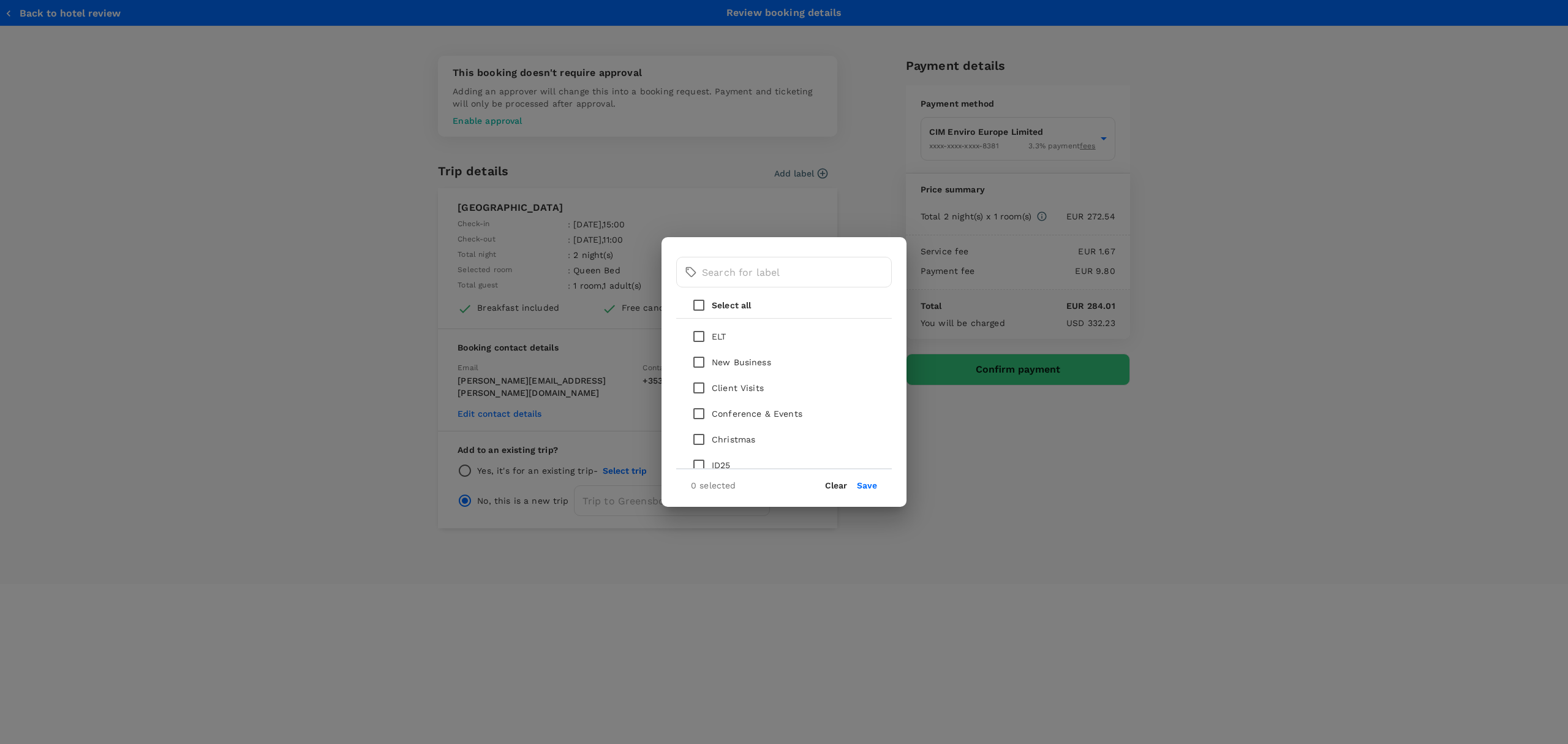
click at [693, 383] on input "checkbox" at bounding box center [699, 388] width 26 height 26
checkbox input "true"
click at [865, 480] on button "Save" at bounding box center [867, 485] width 20 height 10
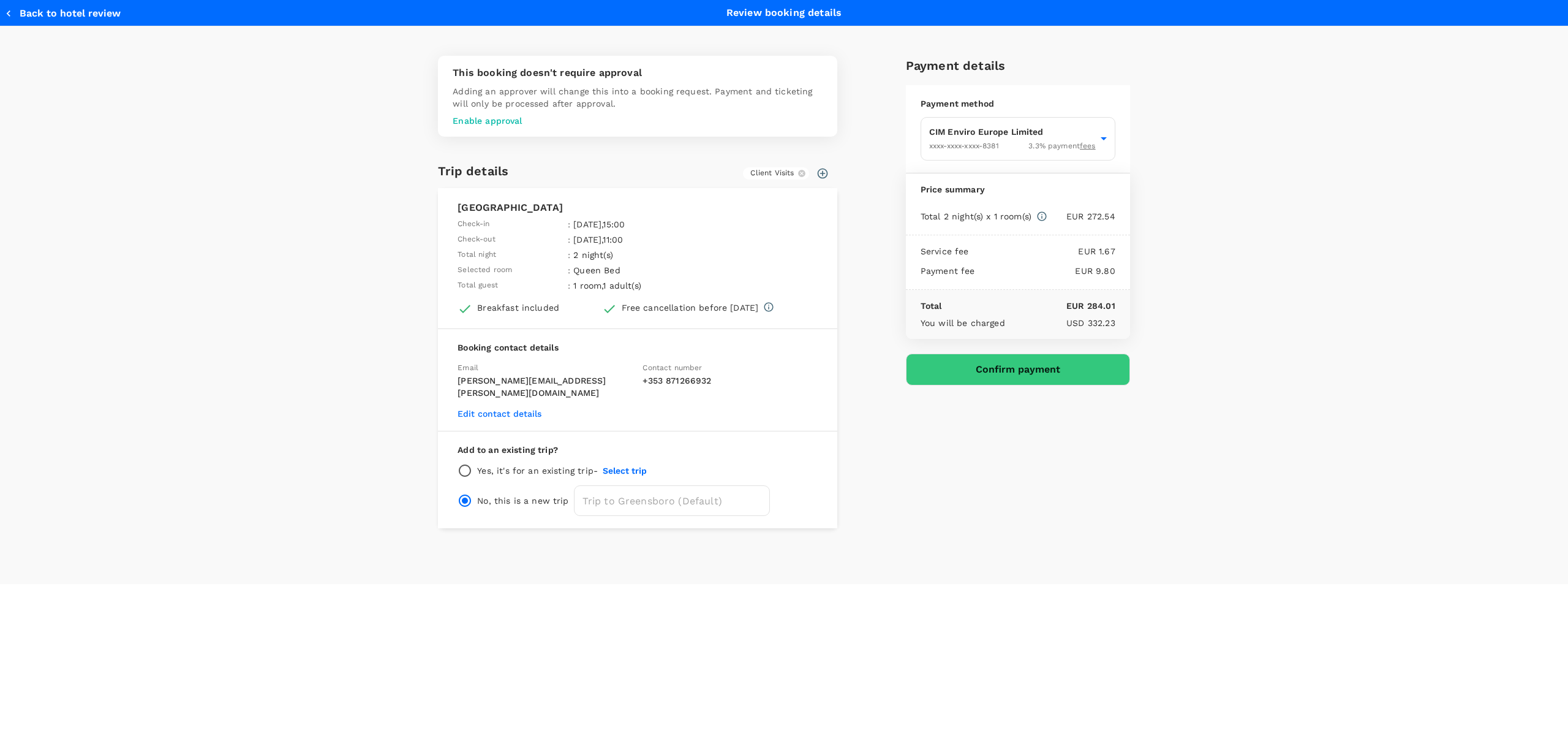
click at [1020, 377] on button "Confirm payment" at bounding box center [1018, 369] width 224 height 32
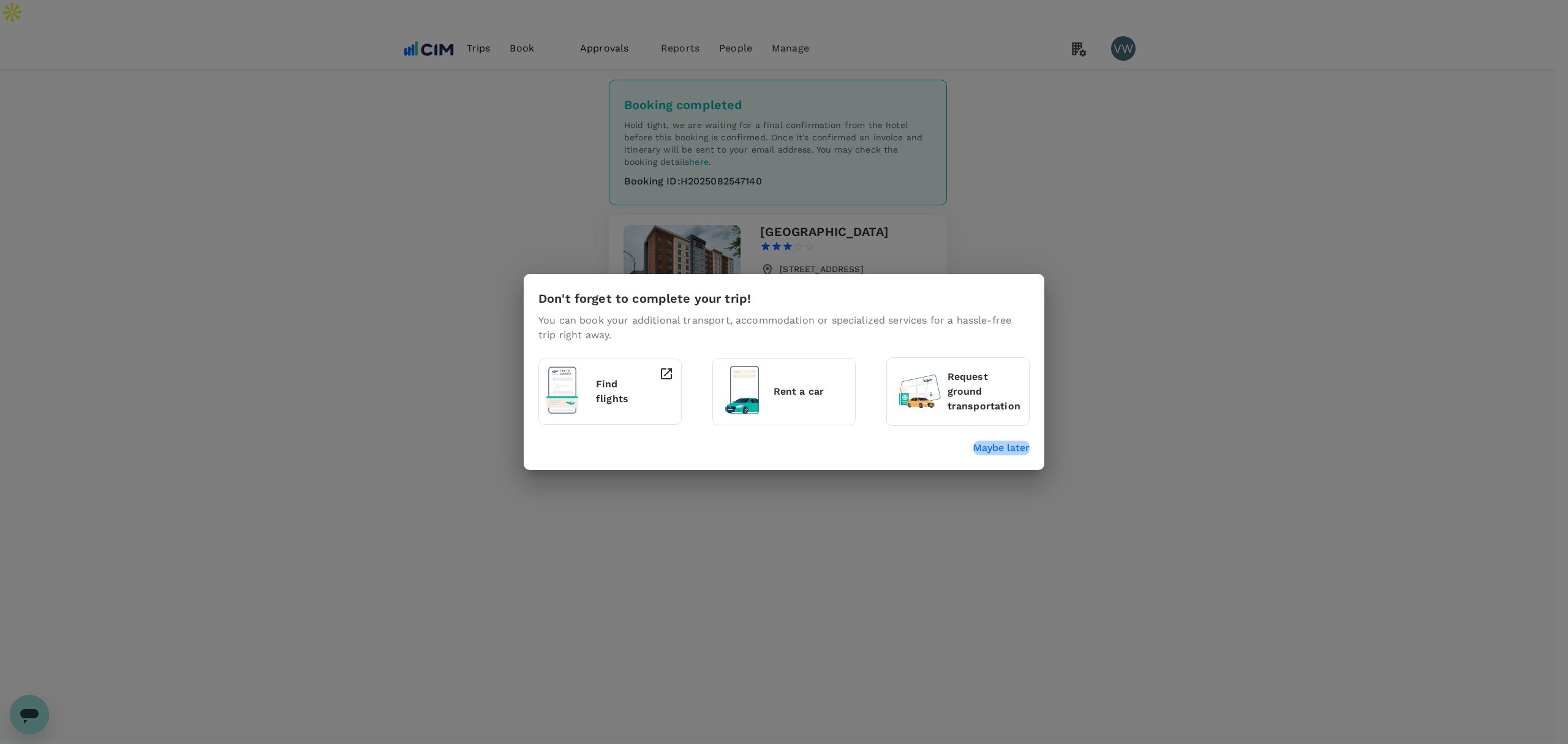
click at [1006, 446] on p "Maybe later" at bounding box center [1002, 448] width 56 height 15
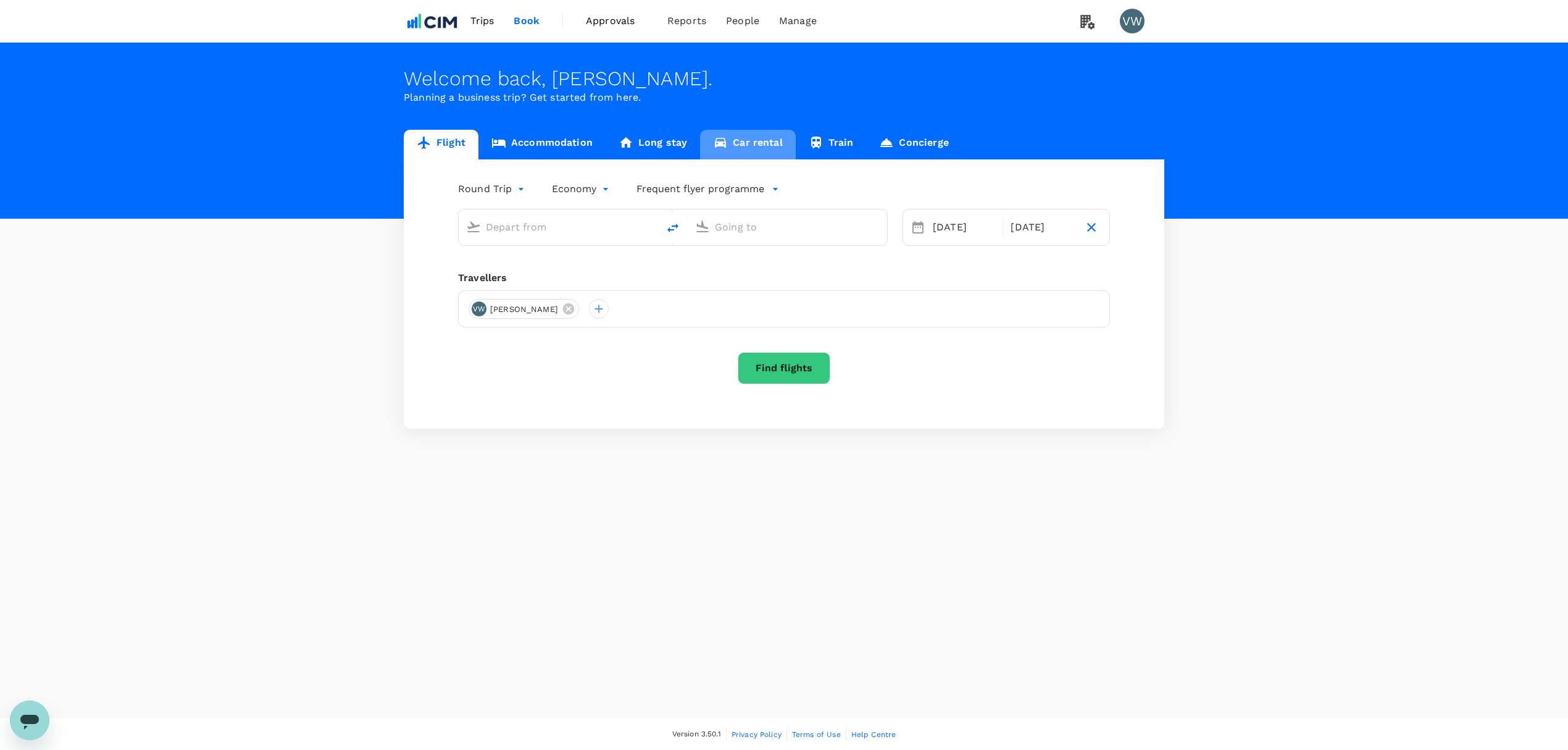
click at [721, 139] on icon at bounding box center [720, 142] width 11 height 10
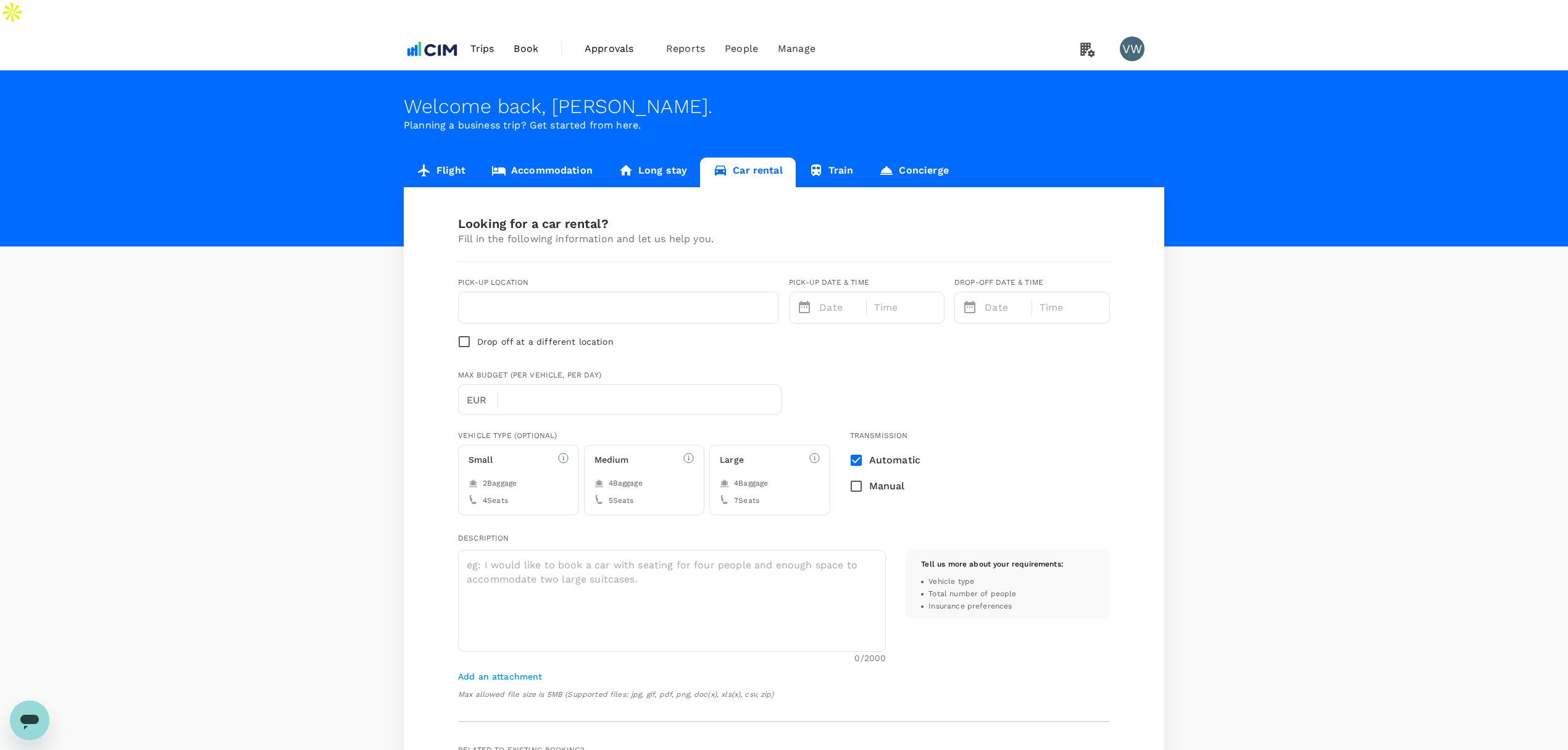
type input "353"
type input "871266932"
type input "[PERSON_NAME][EMAIL_ADDRESS][PERSON_NAME][DOMAIN_NAME]"
click at [490, 42] on span "Trips" at bounding box center [482, 49] width 24 height 15
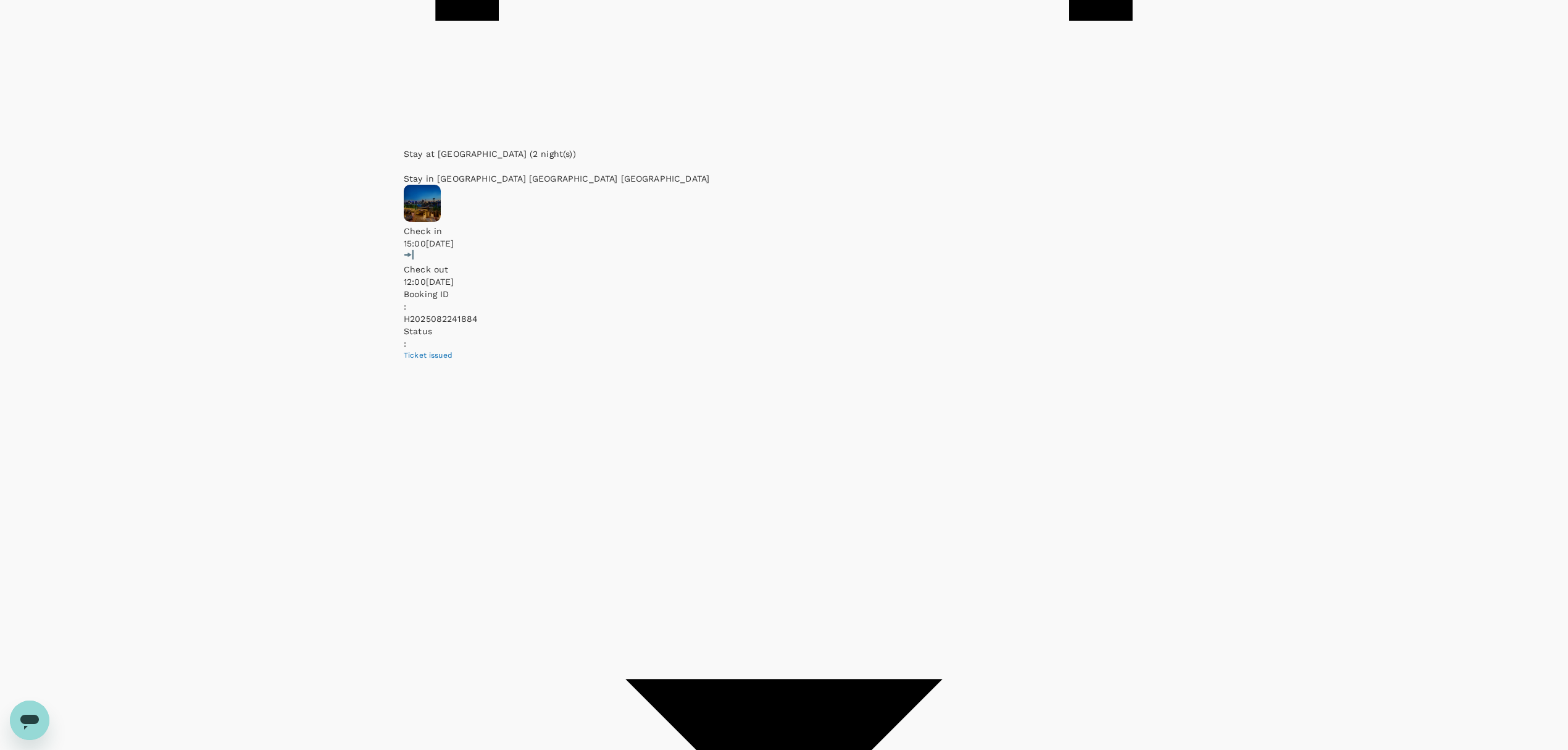
scroll to position [924, 0]
